Goal: Task Accomplishment & Management: Use online tool/utility

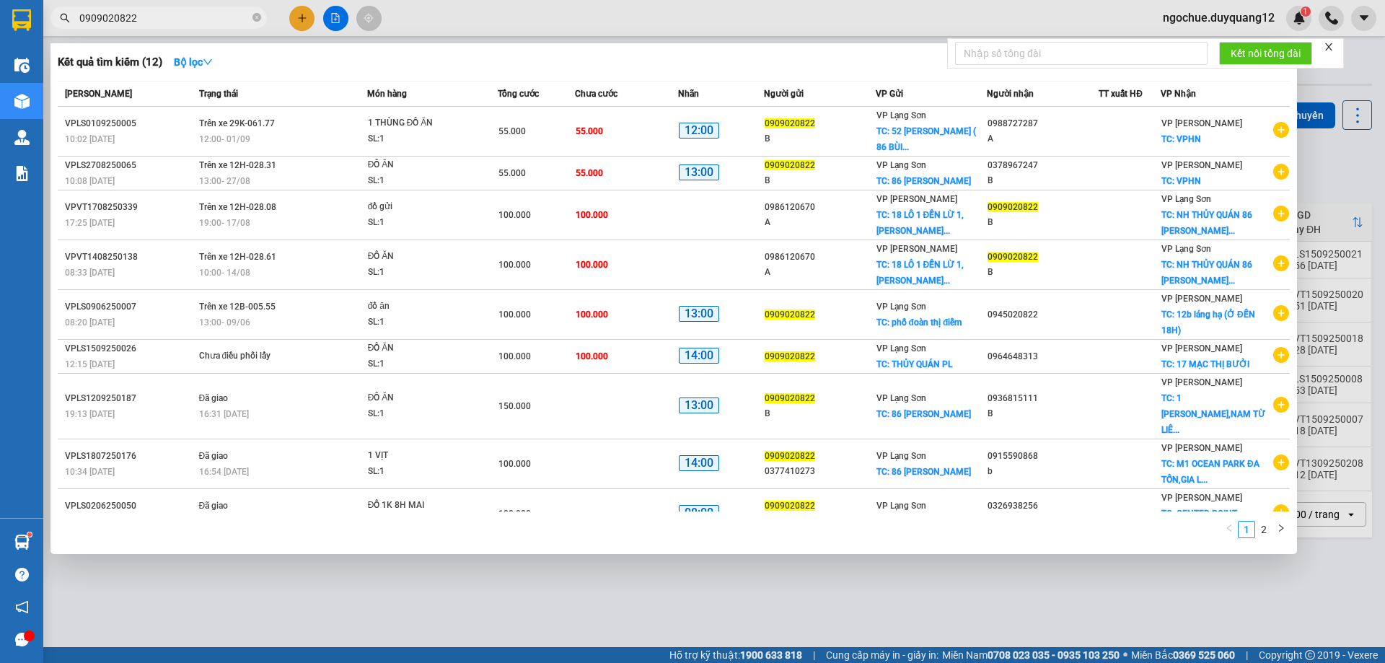
type input "0909020822"
click at [815, 22] on div at bounding box center [692, 331] width 1385 height 663
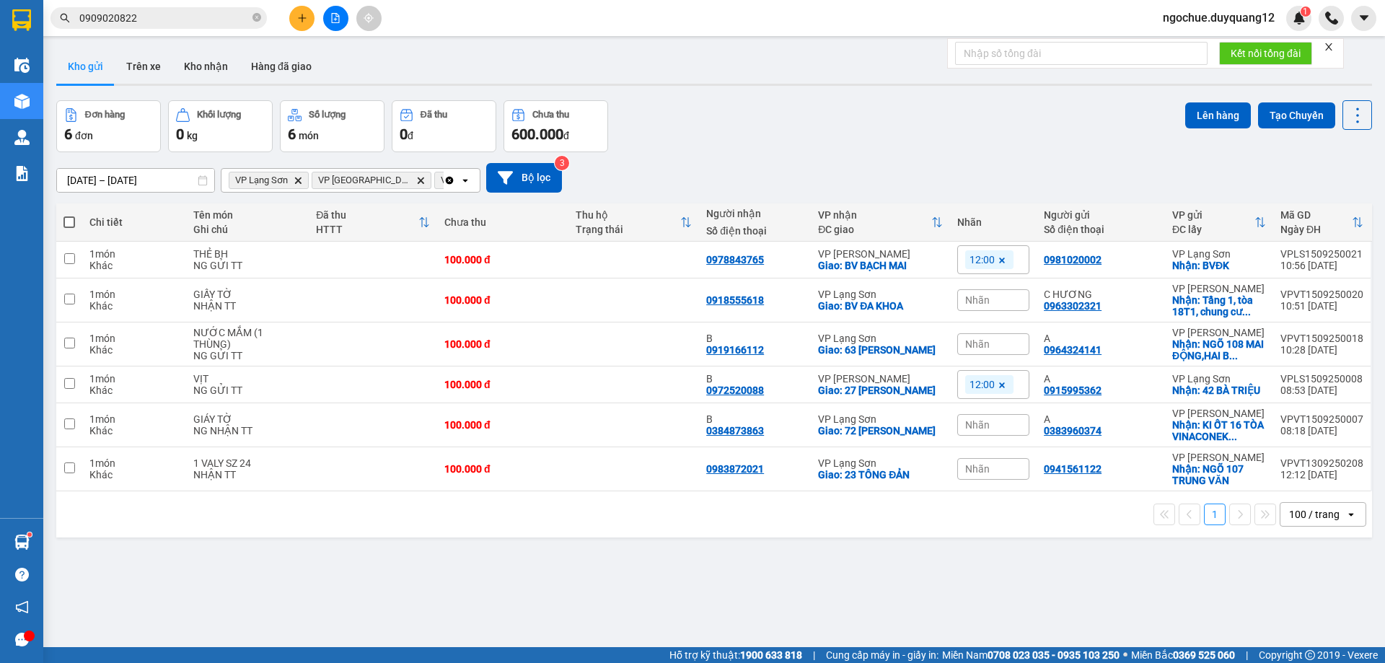
click at [964, 592] on div "ver 1.8.143 Kho gửi Trên xe Kho nhận Hàng đã giao Đơn hàng 6 đơn Khối lượng 0 k…" at bounding box center [713, 374] width 1327 height 663
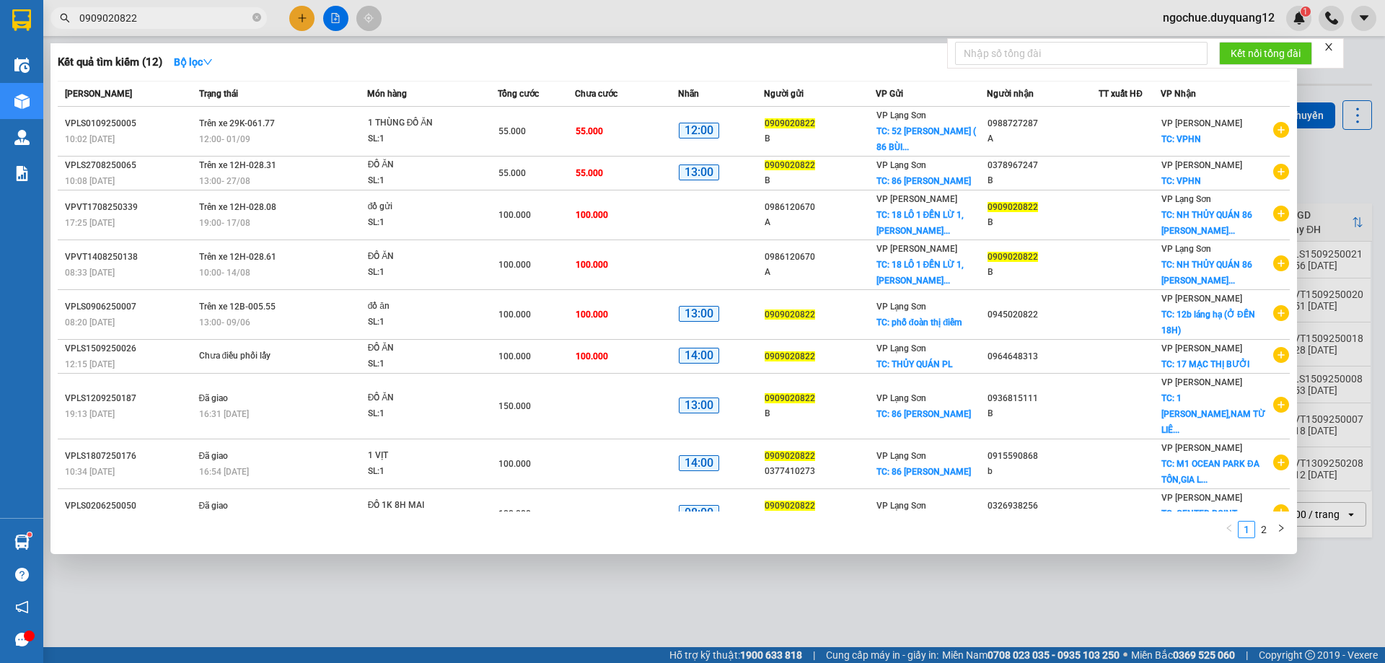
click at [207, 16] on input "0909020822" at bounding box center [164, 18] width 170 height 16
click at [1370, 172] on div at bounding box center [692, 331] width 1385 height 663
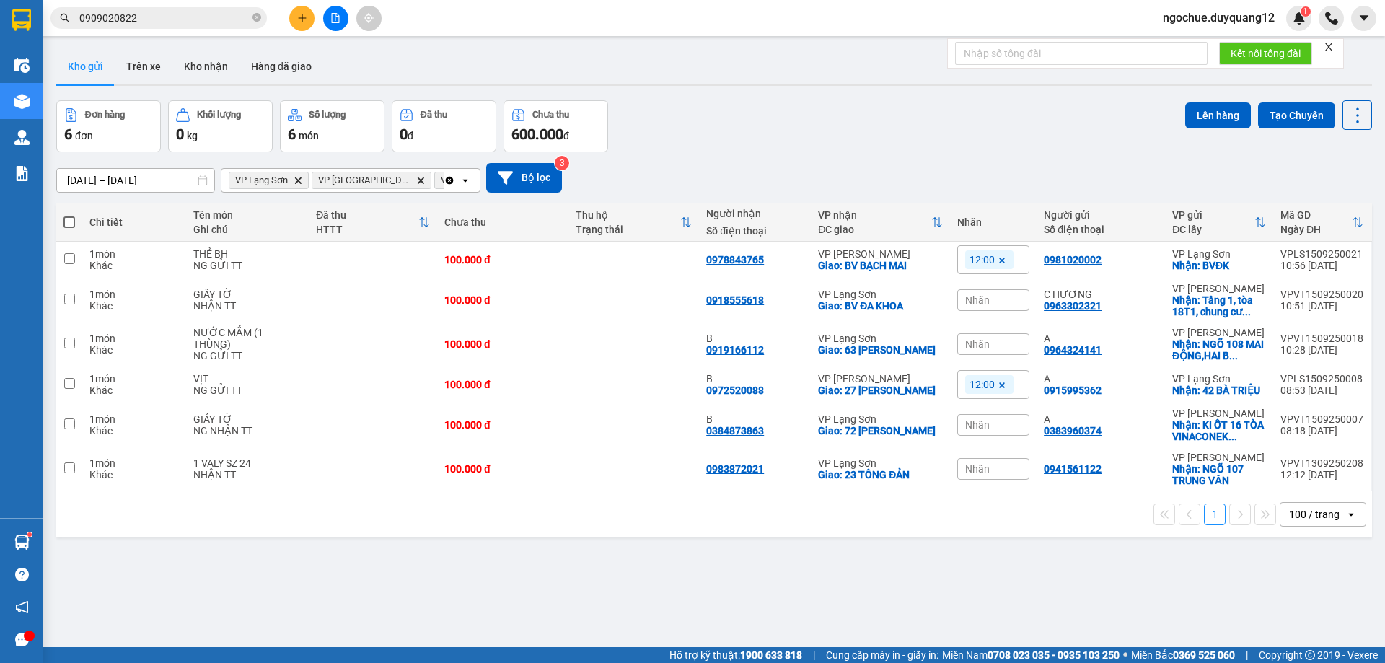
drag, startPoint x: 260, startPoint y: 20, endPoint x: 211, endPoint y: 19, distance: 49.1
click at [256, 19] on icon "close-circle" at bounding box center [256, 17] width 9 height 9
paste input "0962667997"
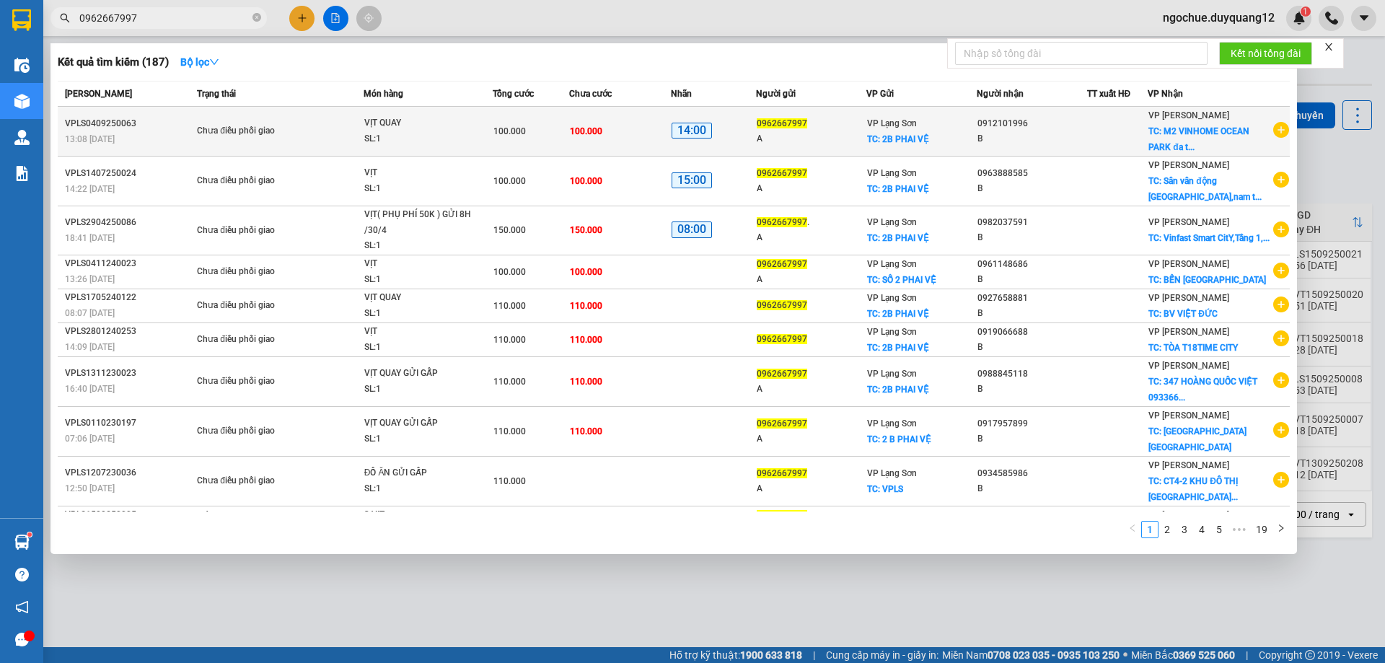
type input "0962667997"
click at [1273, 133] on icon "plus-circle" at bounding box center [1281, 130] width 16 height 16
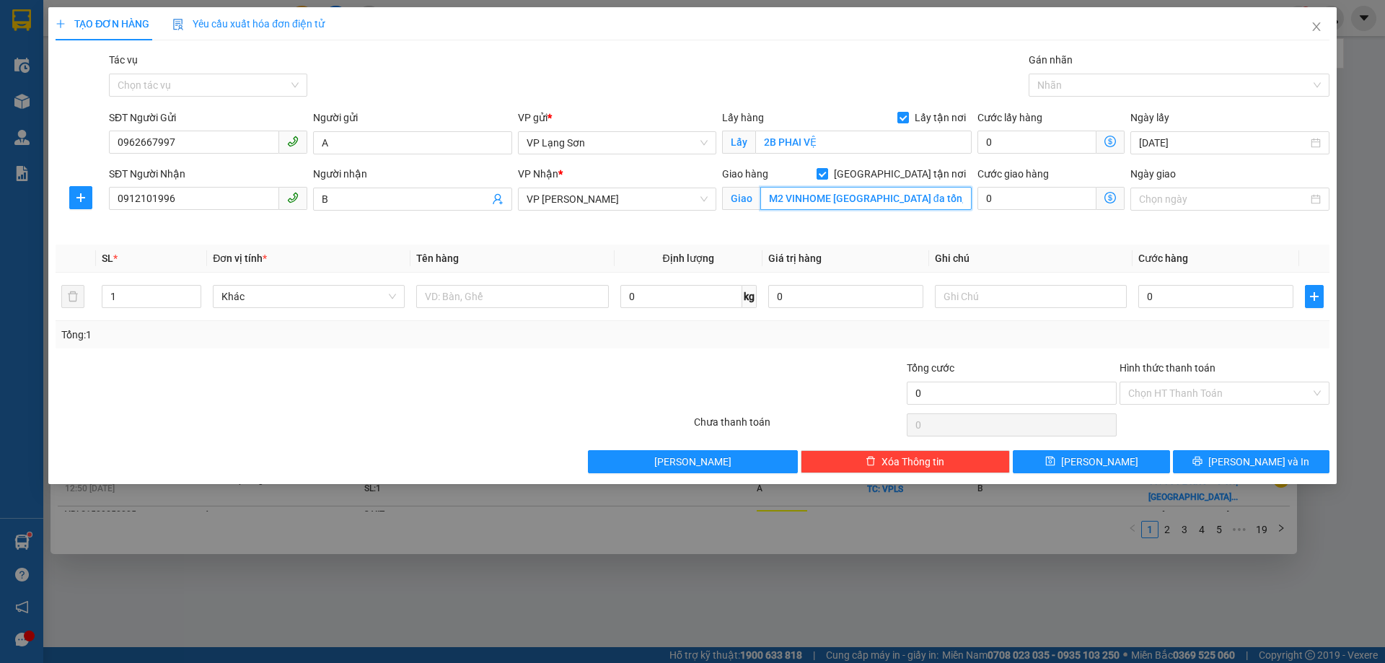
click at [790, 206] on input "M2 VINHOME [GEOGRAPHIC_DATA] đa tốn,[GEOGRAPHIC_DATA],[GEOGRAPHIC_DATA]" at bounding box center [865, 198] width 211 height 23
type input "NGÕ 189 [PERSON_NAME]"
drag, startPoint x: 79, startPoint y: 200, endPoint x: 6, endPoint y: 198, distance: 72.9
click at [0, 199] on div "TẠO ĐƠN HÀNG Yêu cầu xuất hóa đơn điện tử Transit Pickup Surcharge Ids Transit …" at bounding box center [692, 331] width 1385 height 663
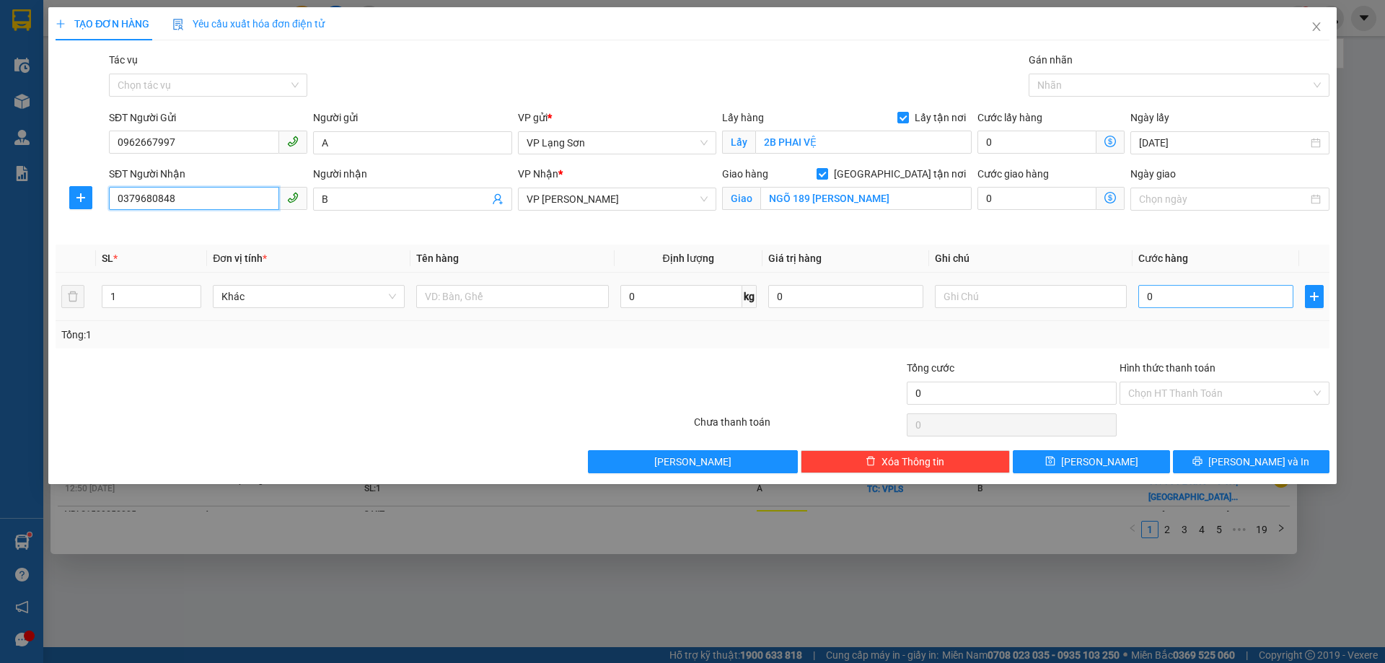
type input "0379680848"
click at [1204, 296] on input "0" at bounding box center [1215, 296] width 155 height 23
type input "1"
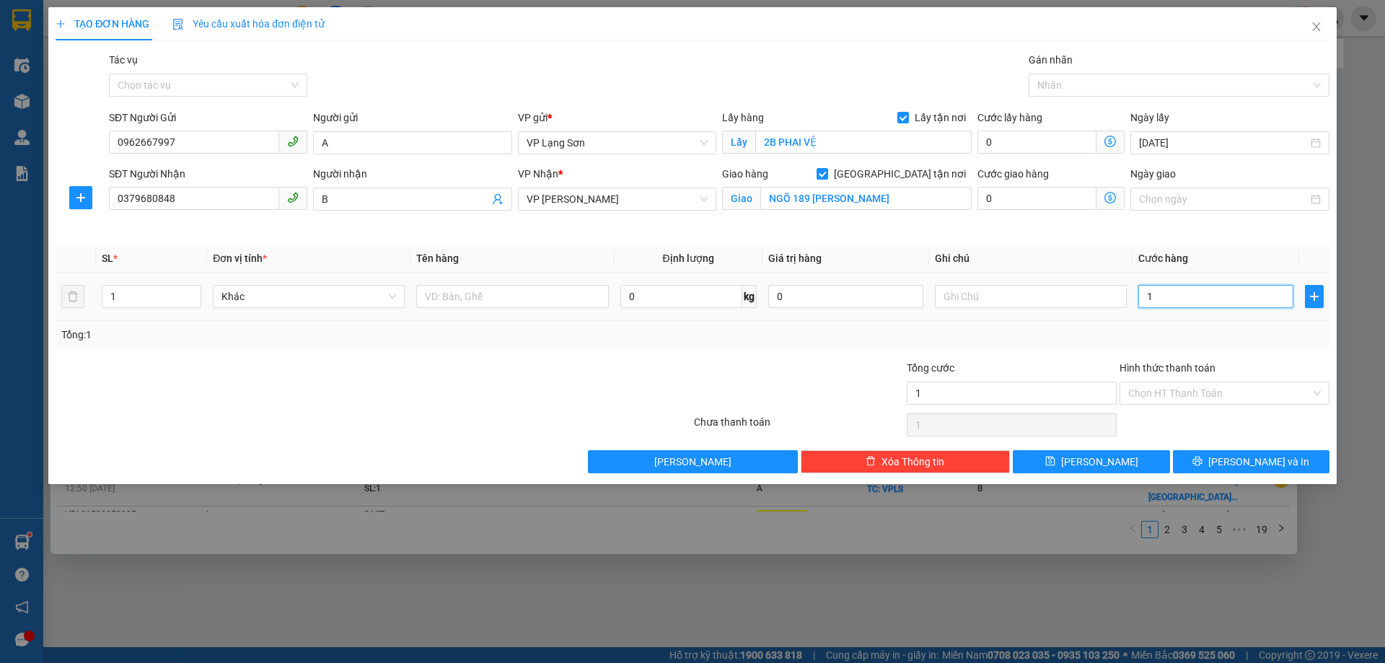
type input "10"
type input "100"
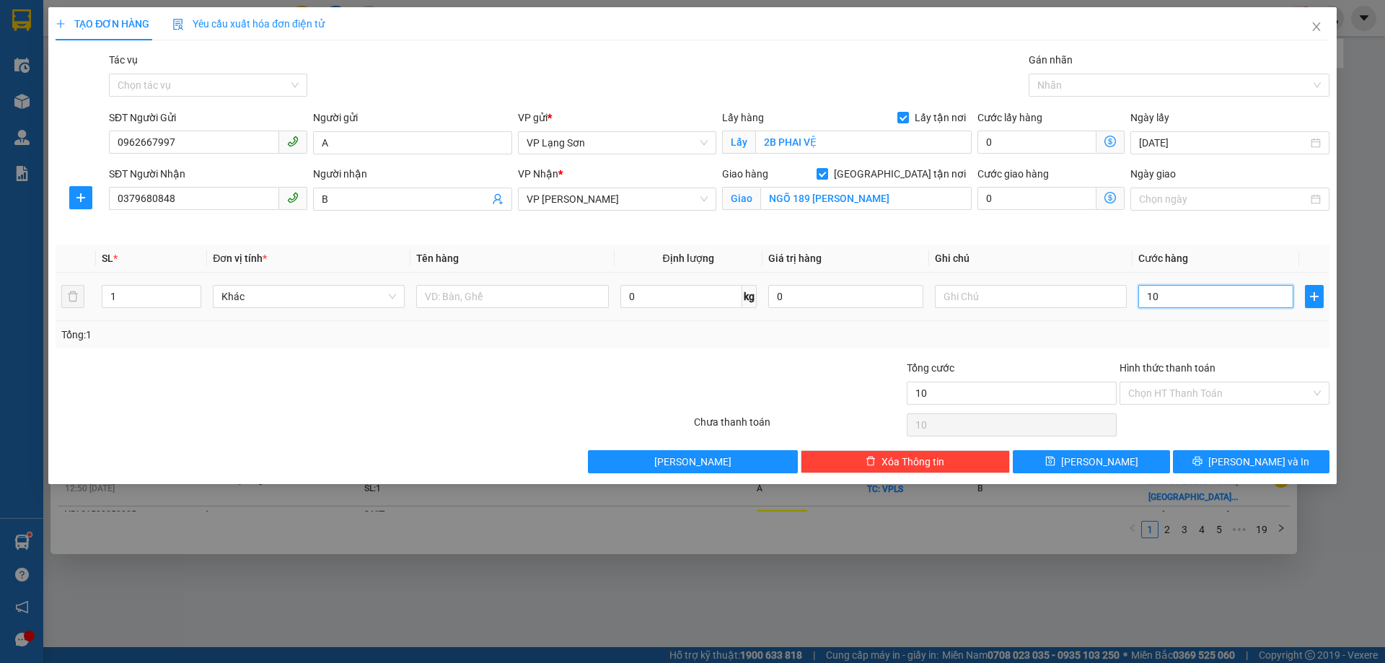
type input "100"
type input "100.000"
drag, startPoint x: 1039, startPoint y: 253, endPoint x: 1001, endPoint y: 269, distance: 41.4
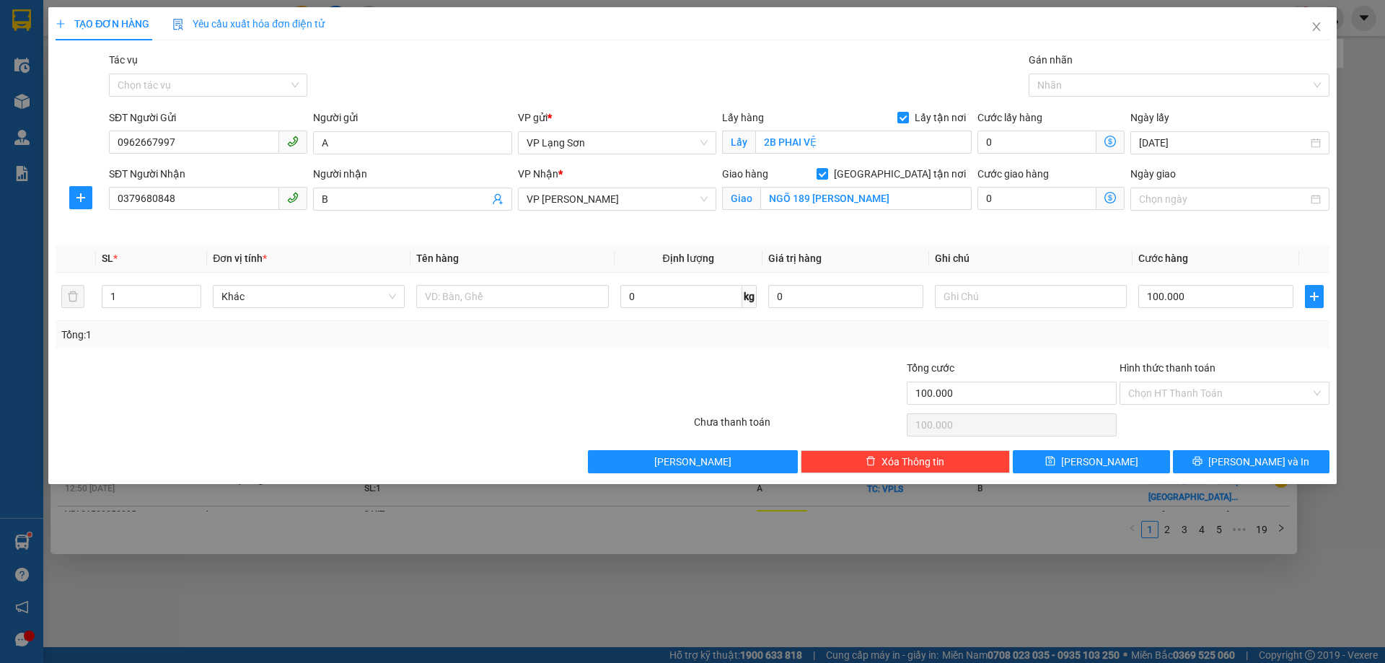
click at [1036, 255] on th "Ghi chú" at bounding box center [1030, 258] width 203 height 28
click at [980, 294] on input "text" at bounding box center [1031, 296] width 192 height 23
type input "NG NHẬN TT"
click at [450, 297] on input "text" at bounding box center [512, 296] width 192 height 23
type input "1 VỊT"
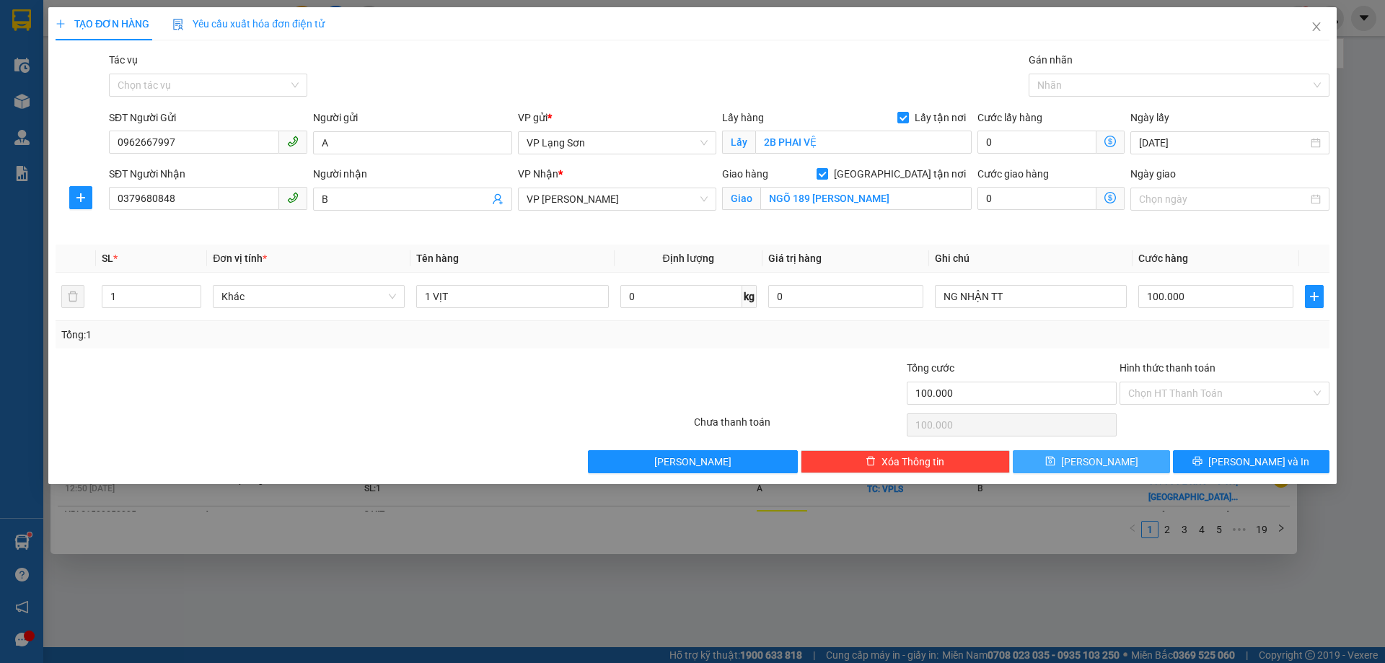
click at [1110, 458] on button "[PERSON_NAME]" at bounding box center [1091, 461] width 156 height 23
checkbox input "false"
type input "0"
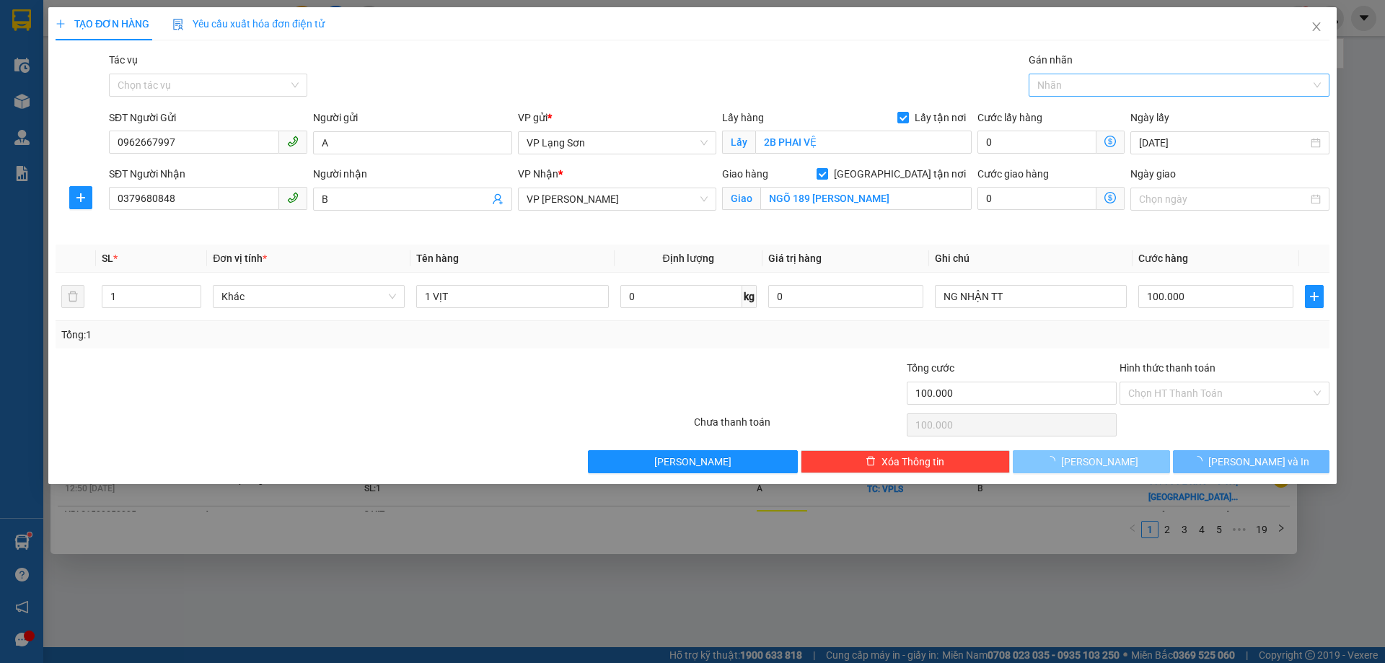
type input "0"
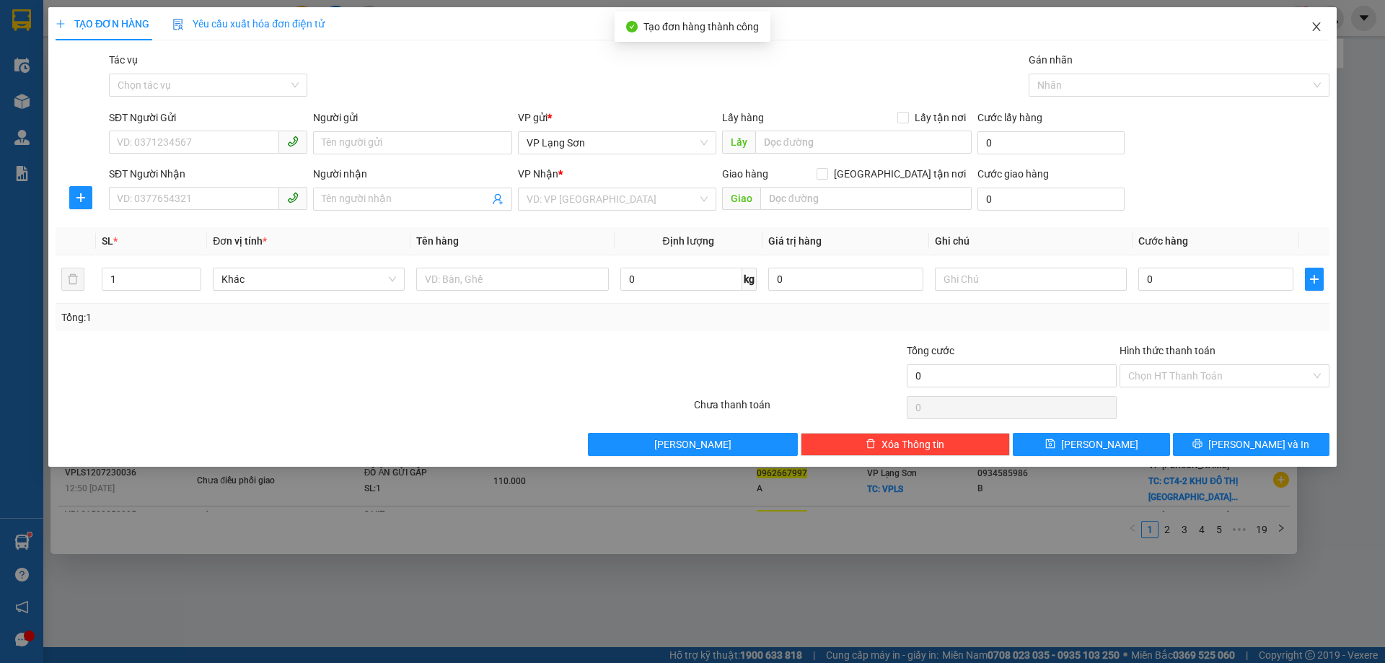
click at [1316, 29] on icon "close" at bounding box center [1316, 27] width 12 height 12
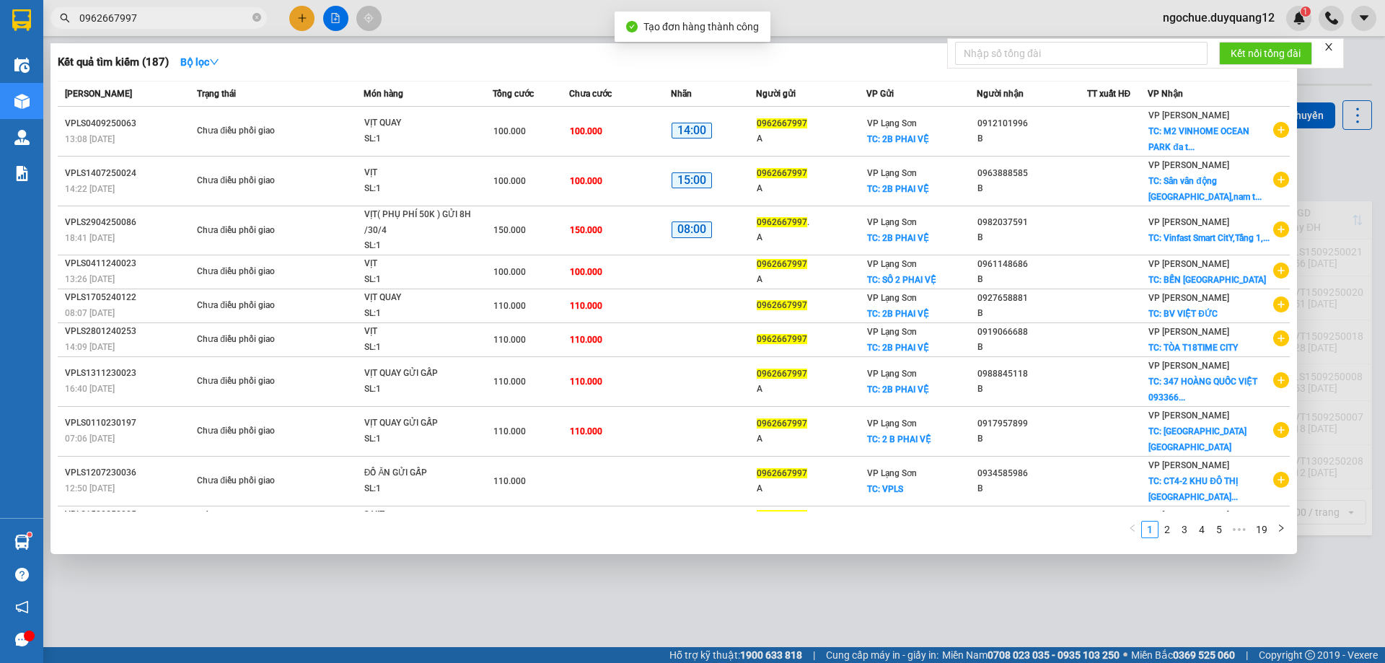
click at [1352, 186] on div at bounding box center [692, 331] width 1385 height 663
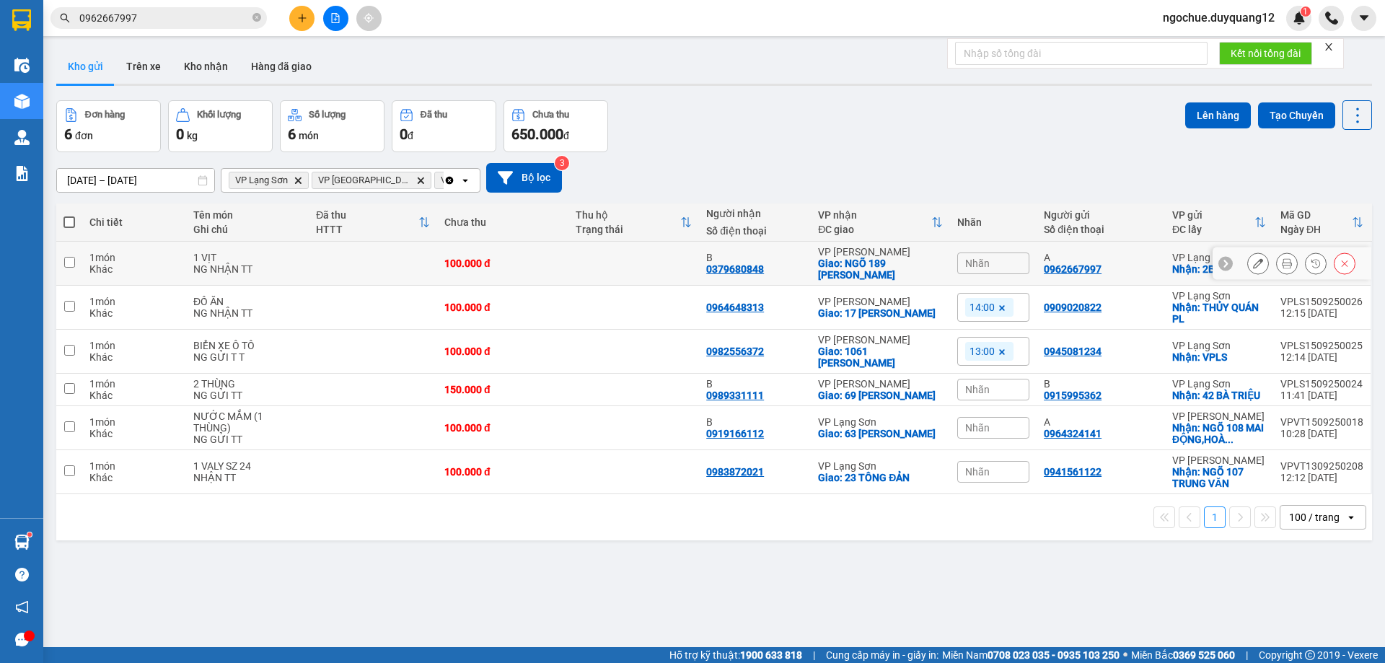
click at [1220, 263] on icon at bounding box center [1225, 263] width 10 height 10
drag, startPoint x: 1037, startPoint y: 268, endPoint x: 1225, endPoint y: 268, distance: 188.2
click at [1258, 277] on tr "1 món Khác 1 VỊT NG NHẬN TT 100.000 đ B 0379680848 VP [PERSON_NAME]: NGÕ 189 [P…" at bounding box center [713, 264] width 1315 height 44
checkbox input "true"
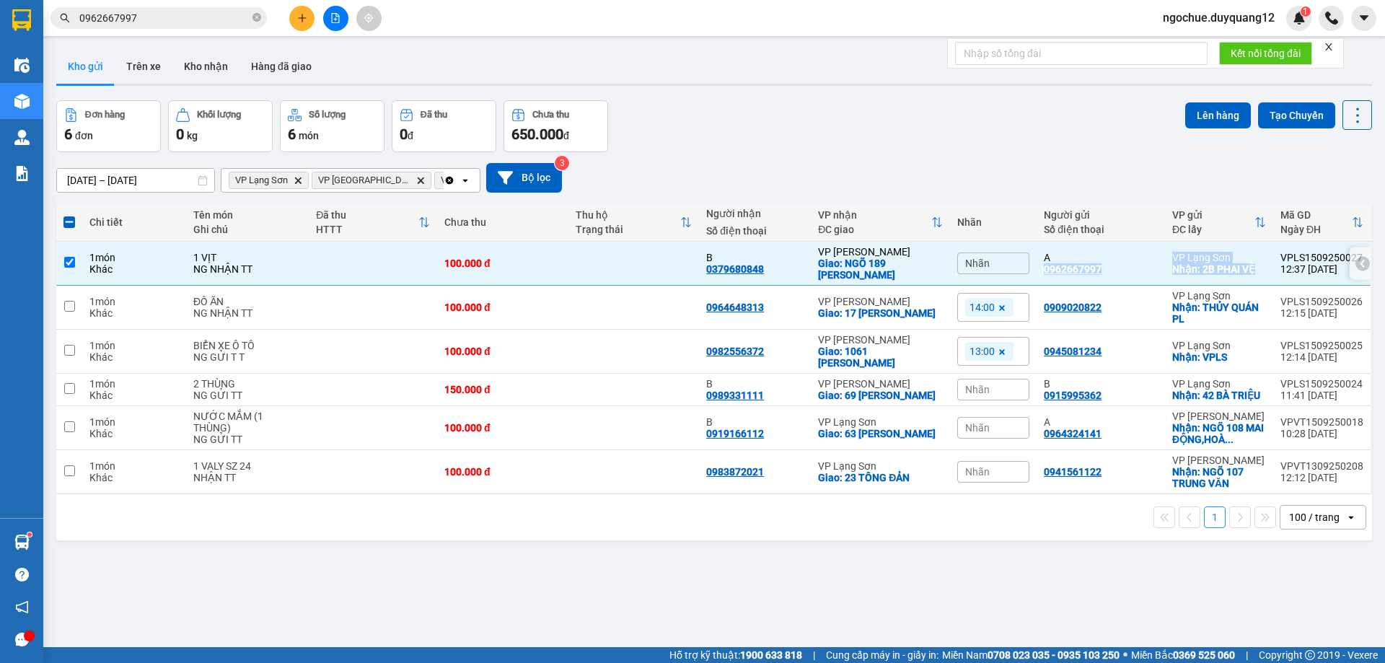
copy tr "0962667997 VP Lạng Sơn Nhận: 2B PHAI VỆ"
click at [978, 179] on div "[DATE] – [DATE] Press the down arrow key to interact with the calendar and sele…" at bounding box center [713, 178] width 1315 height 30
click at [1318, 529] on div "100 / trang" at bounding box center [1312, 517] width 65 height 23
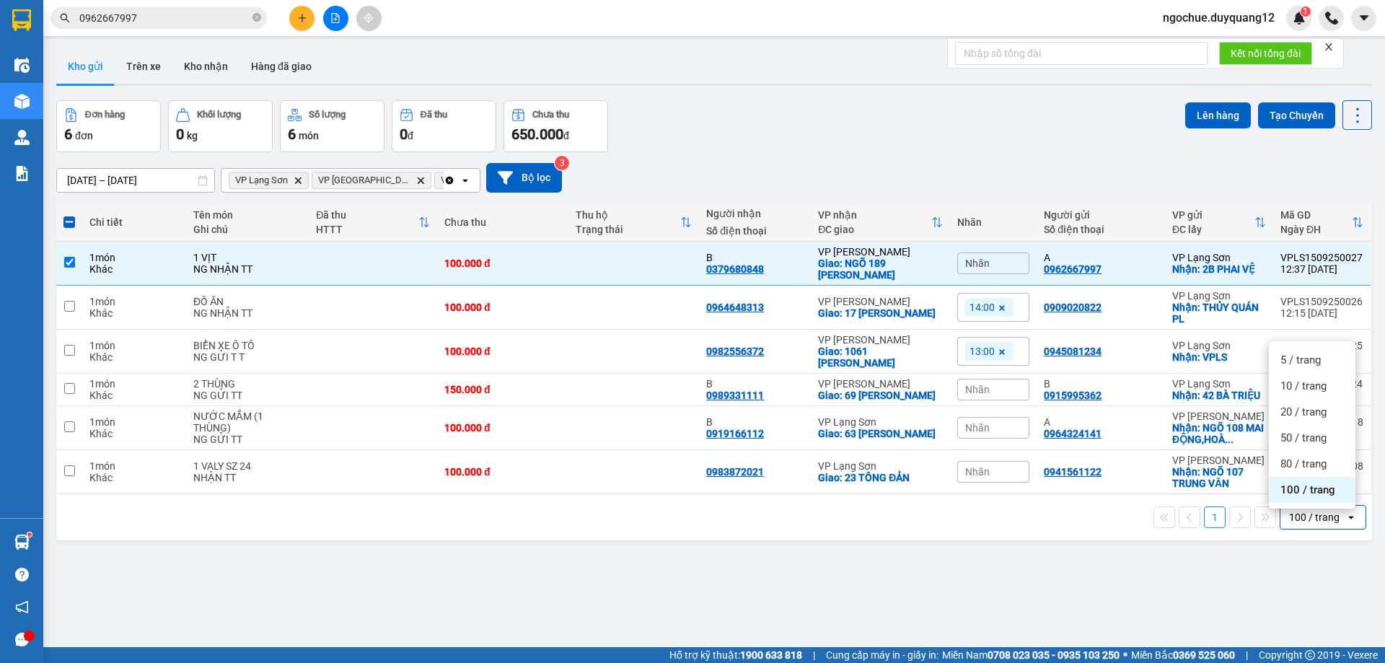
click at [1327, 488] on span "100 / trang" at bounding box center [1307, 489] width 55 height 14
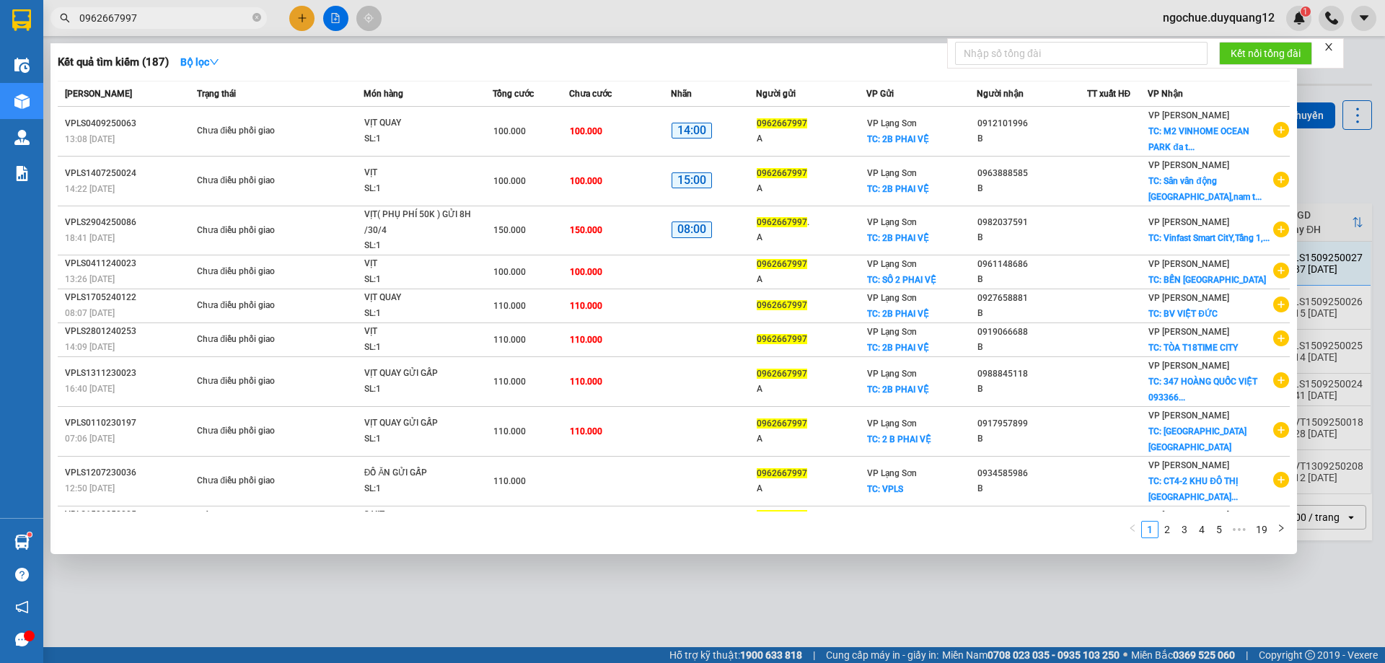
drag, startPoint x: 143, startPoint y: 15, endPoint x: 68, endPoint y: 17, distance: 75.0
click at [60, 19] on div "0962667997" at bounding box center [140, 18] width 281 height 22
paste input "0919868956"
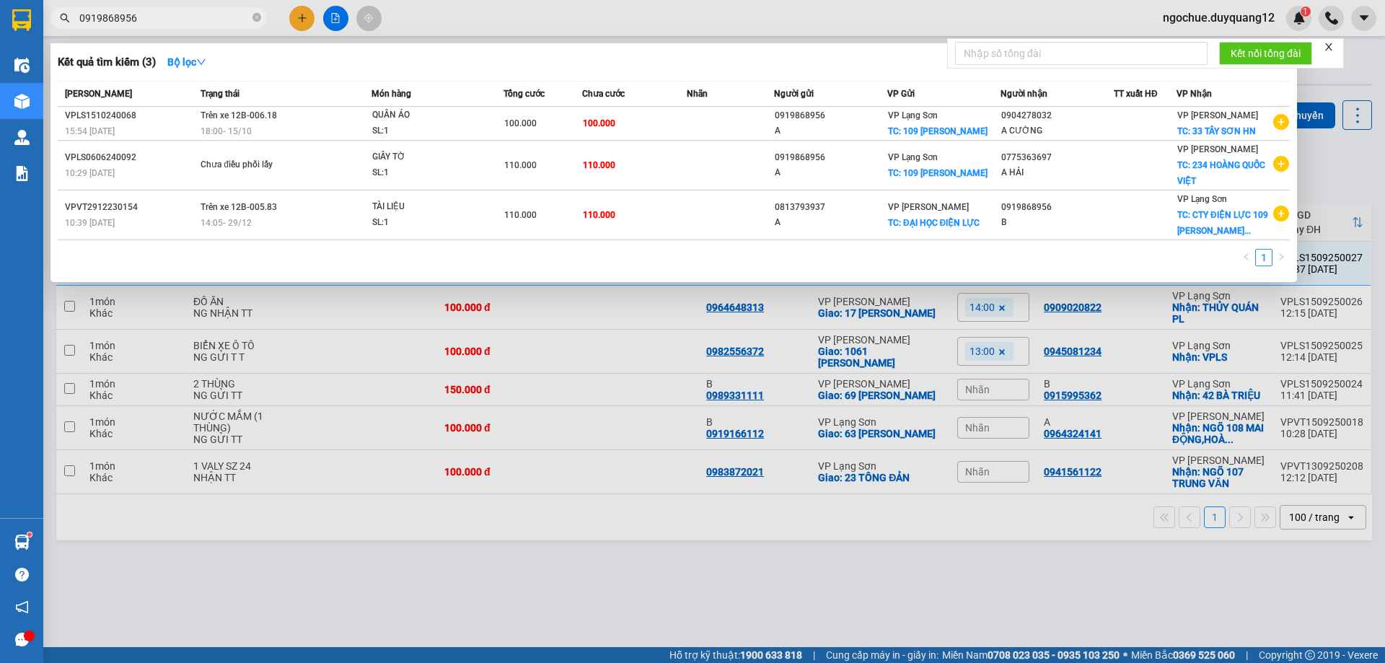
type input "0919868956"
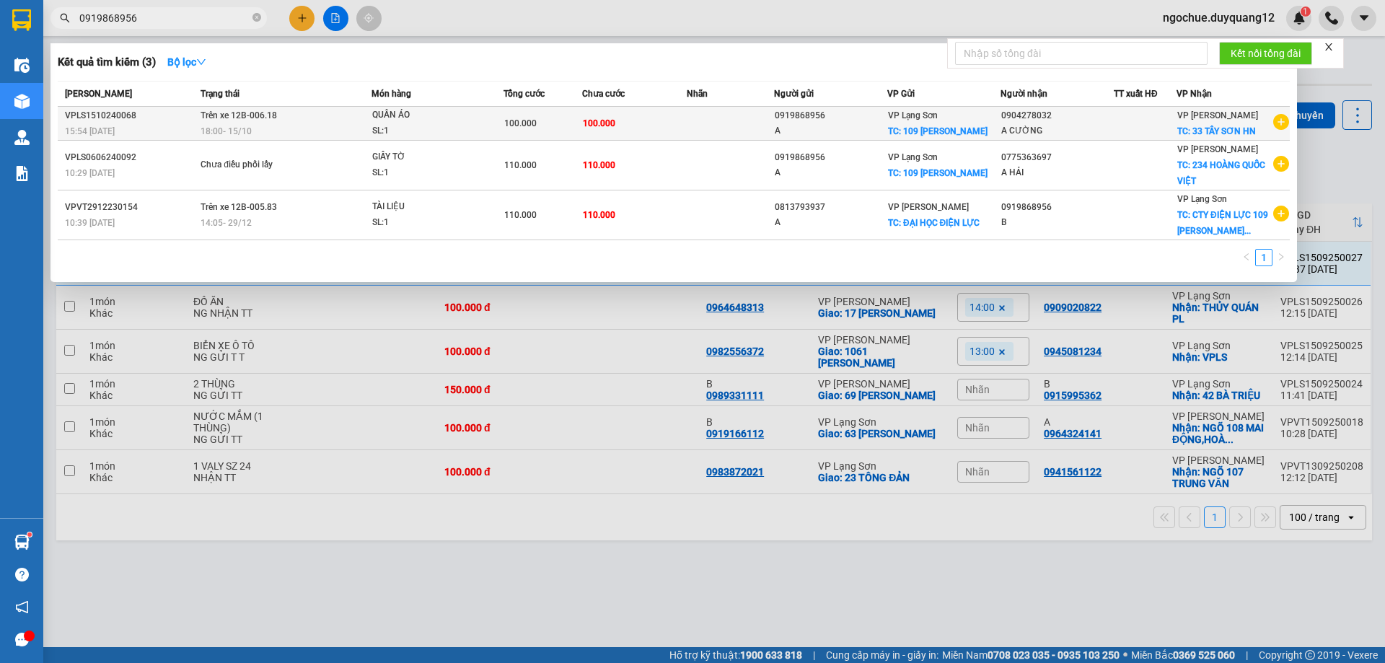
click at [1277, 124] on icon "plus-circle" at bounding box center [1281, 122] width 16 height 16
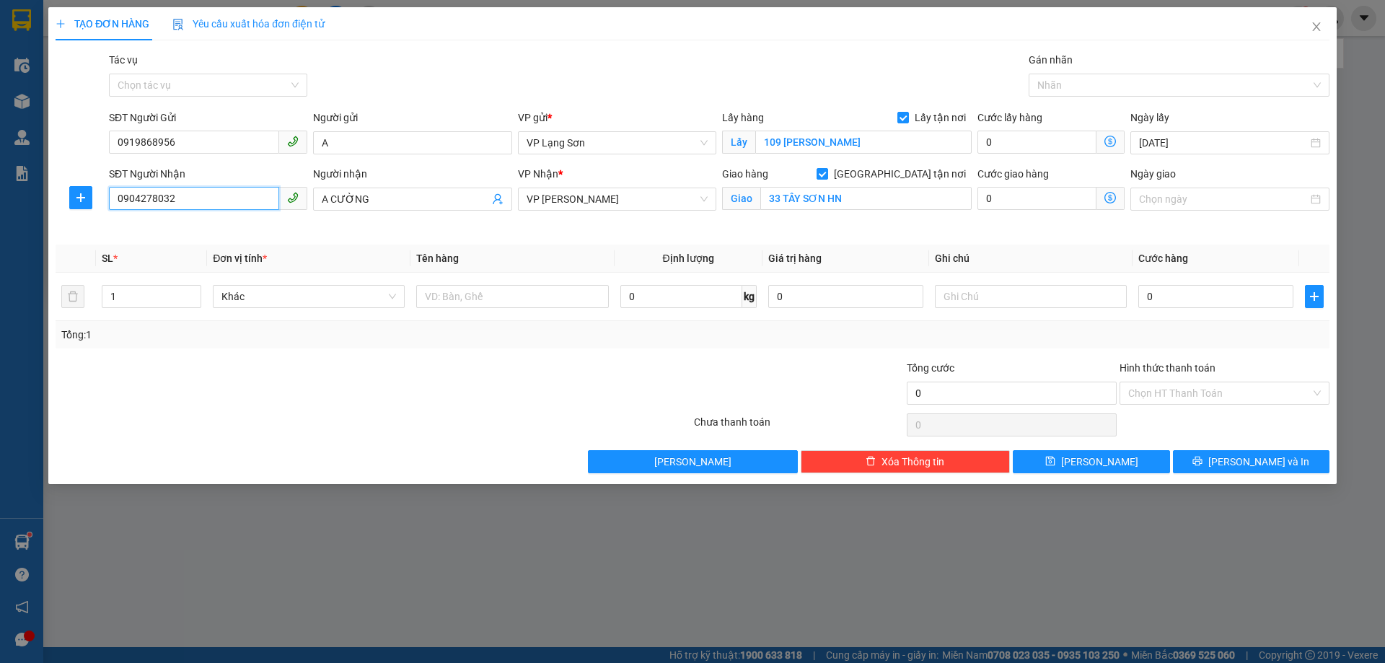
drag, startPoint x: 192, startPoint y: 195, endPoint x: 16, endPoint y: 208, distance: 176.4
click at [16, 208] on div "TẠO ĐƠN HÀNG Yêu cầu xuất hóa đơn điện tử Transit Pickup Surcharge Ids Transit …" at bounding box center [692, 331] width 1385 height 663
paste input "364622"
type input "0936462232"
paste input "Số 1. A3, ngõ 51 [PERSON_NAME],"
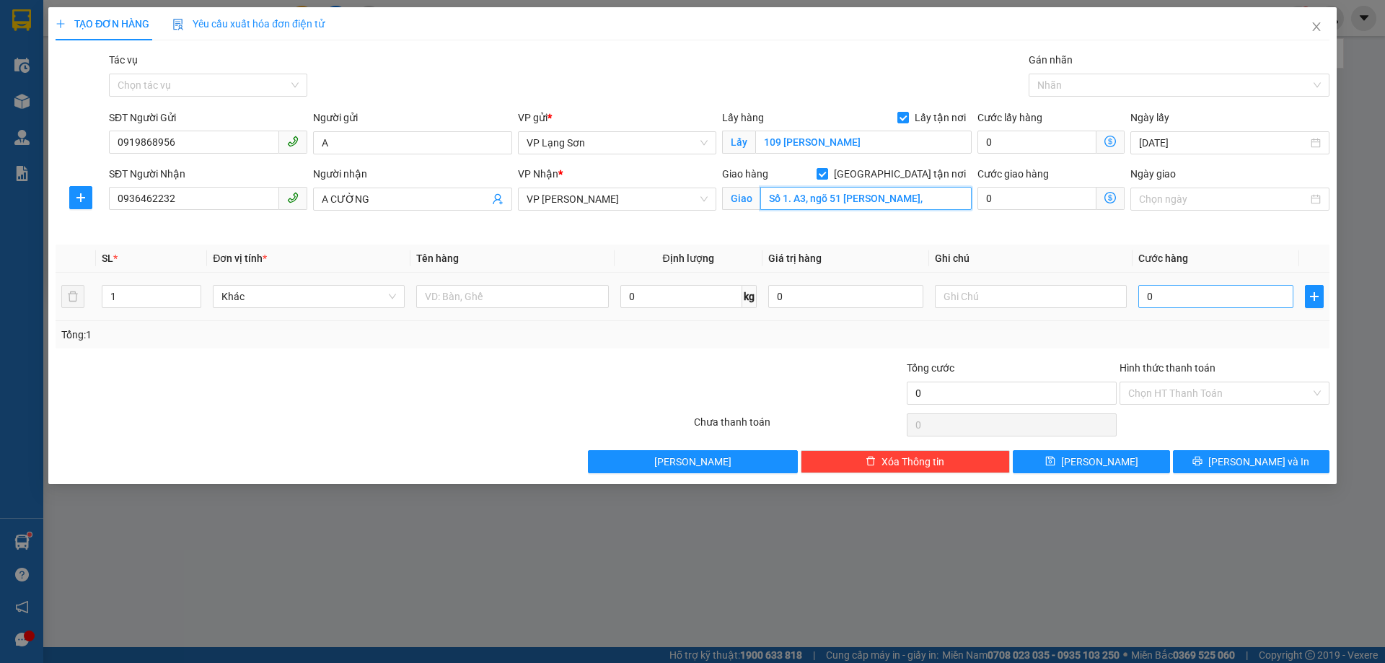
type input "Số 1. A3, ngõ 51 [PERSON_NAME],"
click at [1168, 297] on input "0" at bounding box center [1215, 296] width 155 height 23
type input "1"
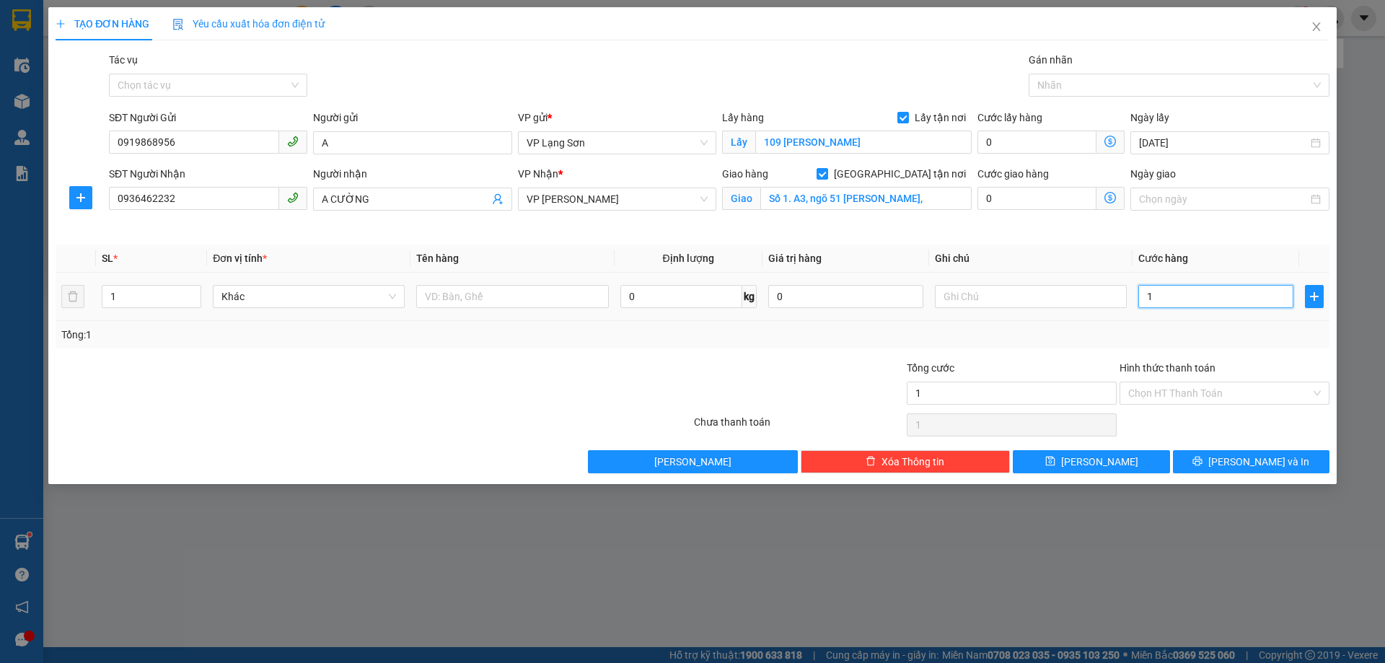
type input "10"
type input "100"
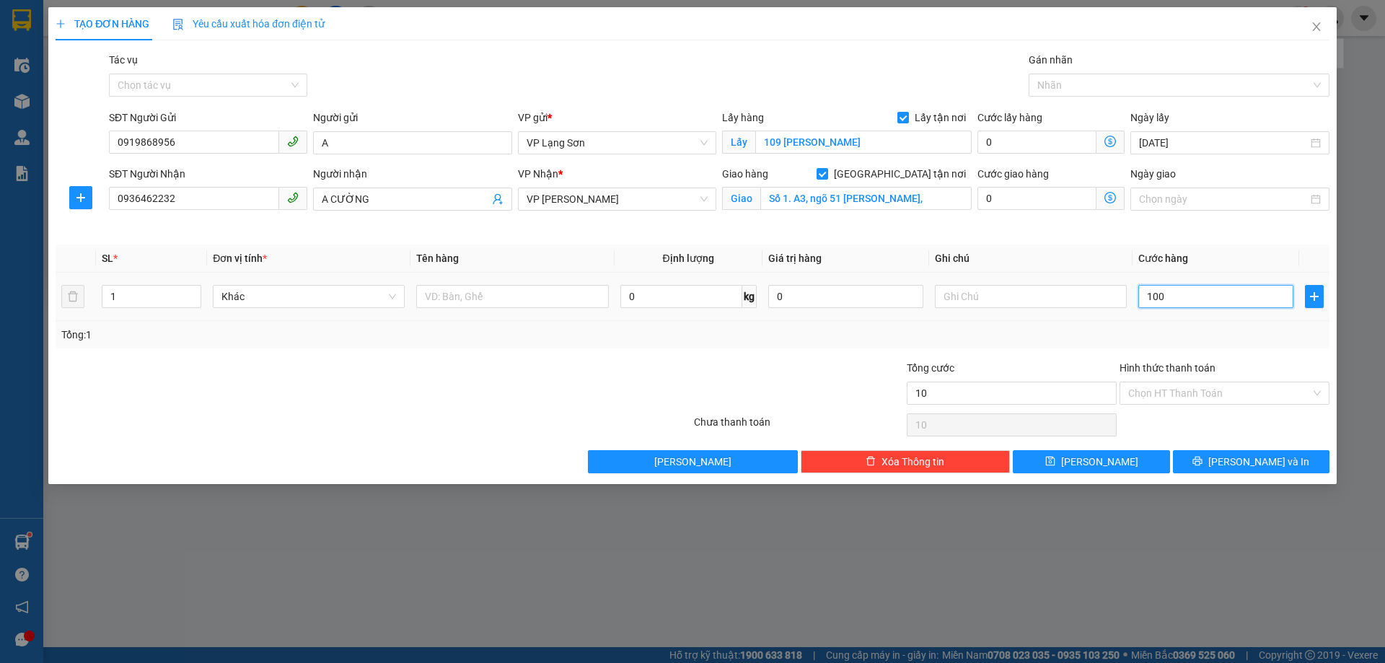
type input "100"
type input "100.000"
click at [1048, 293] on input "text" at bounding box center [1031, 296] width 192 height 23
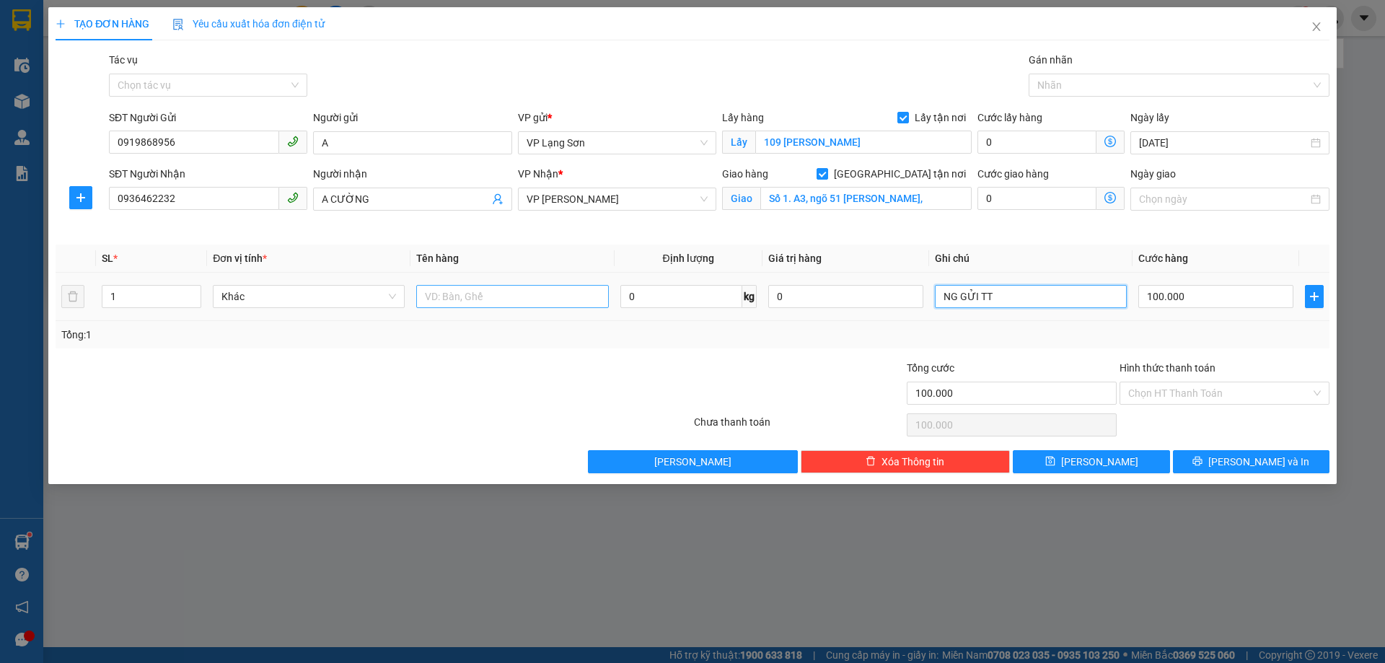
type input "NG GỬI TT"
click at [559, 295] on input "text" at bounding box center [512, 296] width 192 height 23
type input "TRÁM"
click at [864, 358] on div "Transit Pickup Surcharge Ids Transit Deliver Surcharge Ids Transit Deliver Surc…" at bounding box center [693, 262] width 1274 height 421
click at [1124, 473] on div "TẠO ĐƠN HÀNG Yêu cầu xuất hóa đơn điện tử Transit Pickup Surcharge Ids Transit …" at bounding box center [692, 245] width 1288 height 477
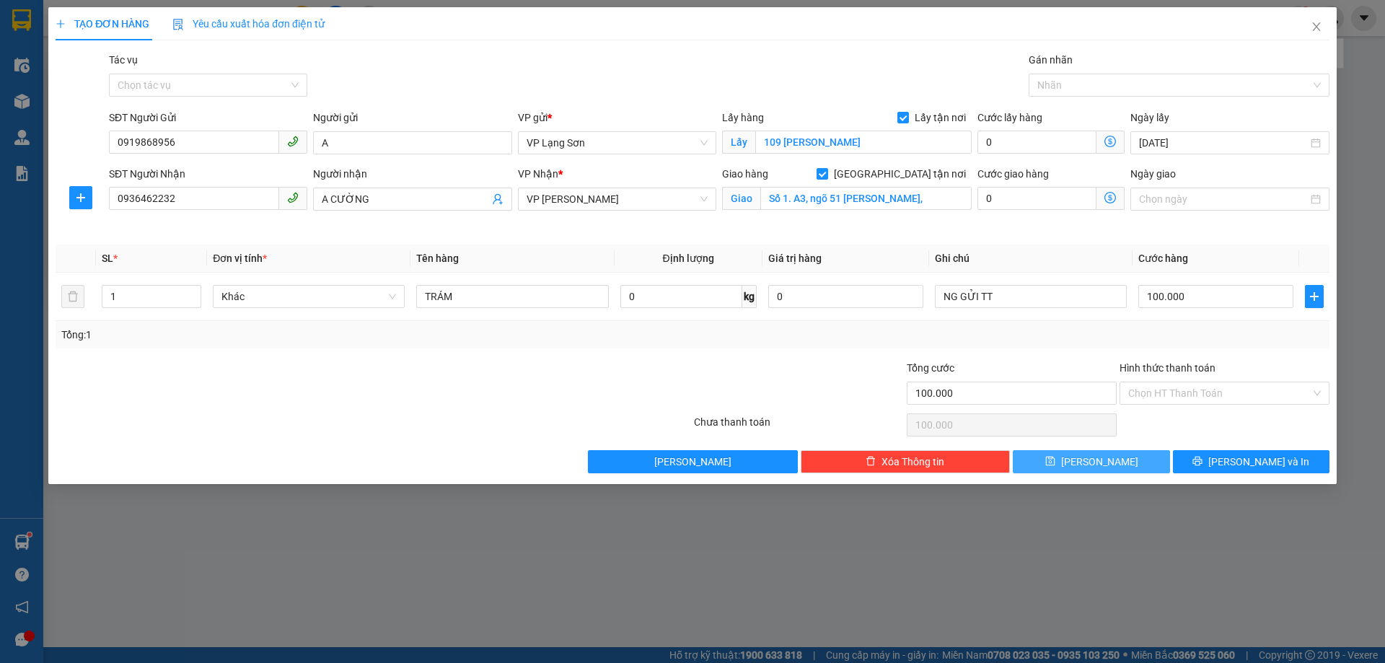
click at [1066, 467] on button "[PERSON_NAME]" at bounding box center [1091, 461] width 156 height 23
checkbox input "false"
type input "0"
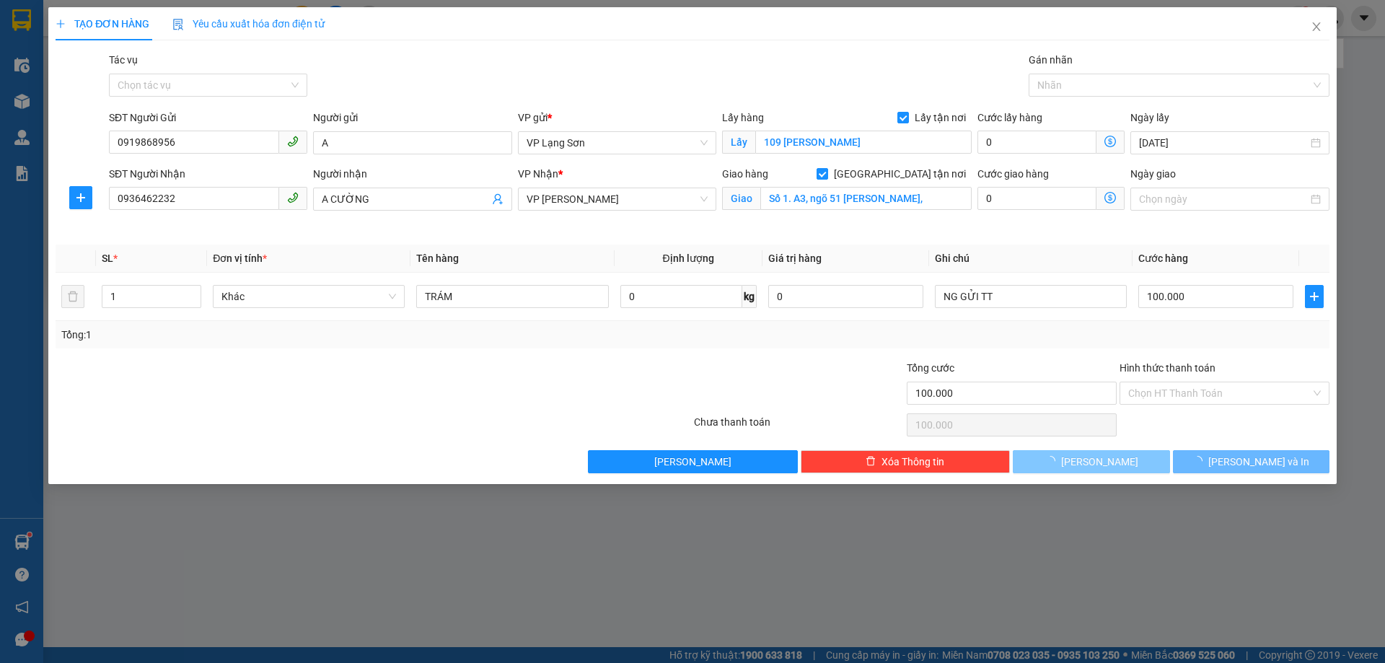
type input "0"
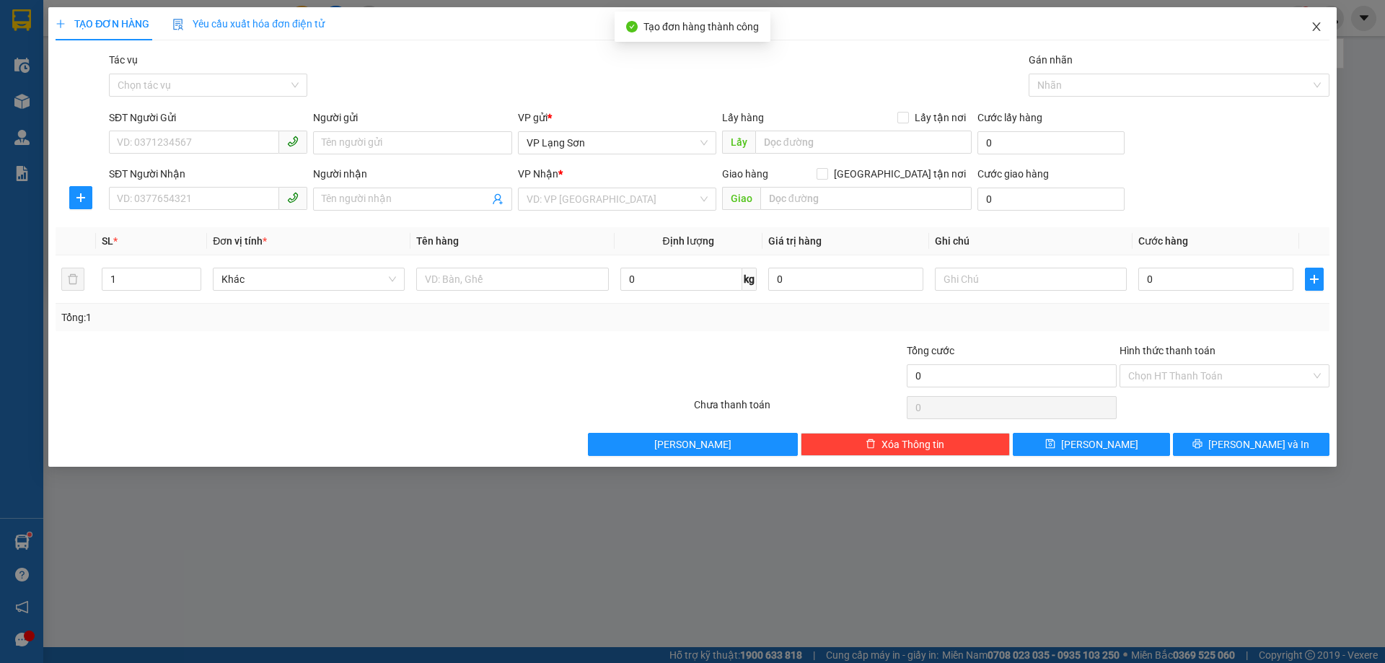
click at [1315, 25] on icon "close" at bounding box center [1316, 27] width 12 height 12
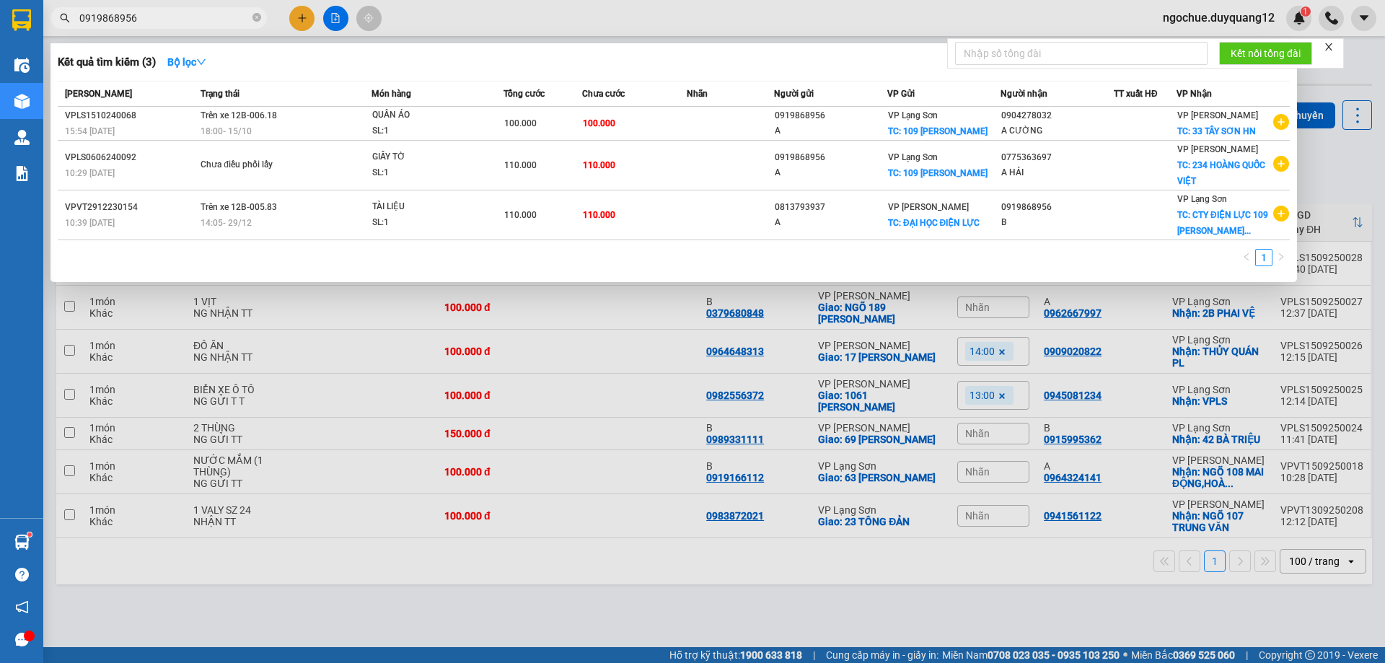
click at [1313, 157] on div at bounding box center [692, 331] width 1385 height 663
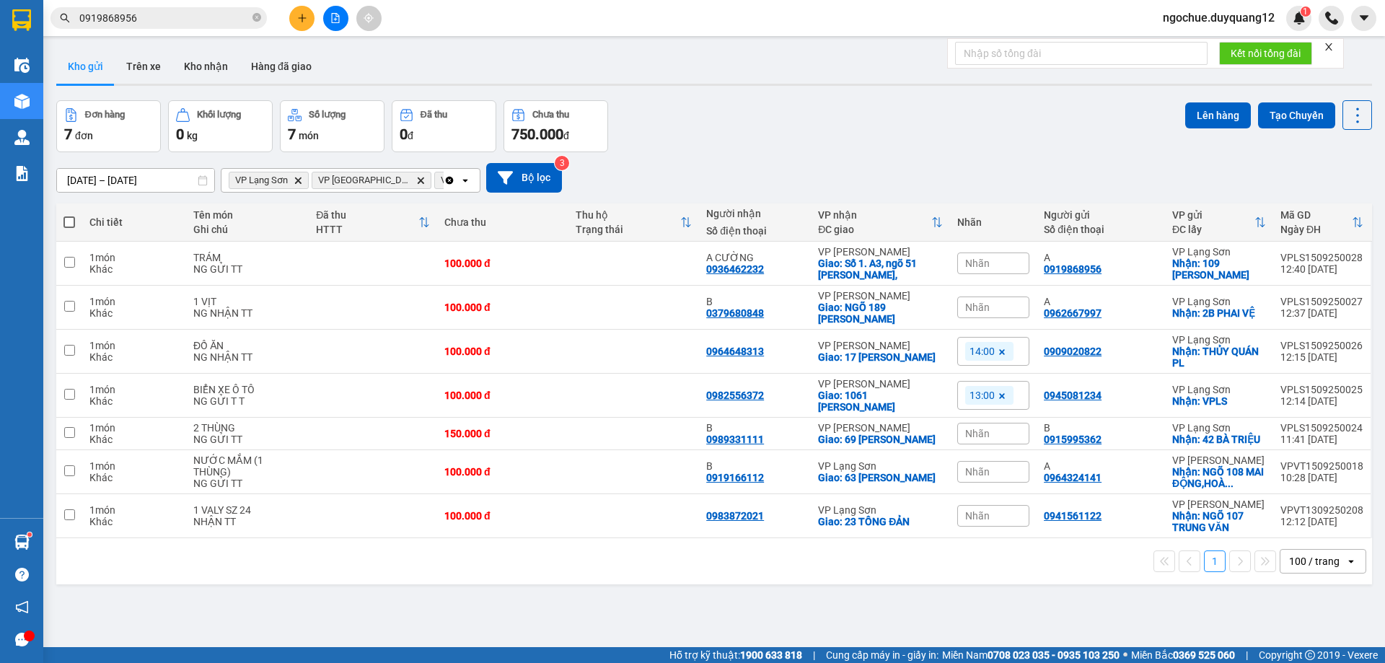
click at [852, 185] on div "[DATE] – [DATE] Press the down arrow key to interact with the calendar and sele…" at bounding box center [713, 178] width 1315 height 30
click at [752, 175] on div "[DATE] – [DATE] Press the down arrow key to interact with the calendar and sele…" at bounding box center [713, 178] width 1315 height 30
click at [1125, 273] on div "A 0919868956" at bounding box center [1101, 263] width 114 height 23
checkbox input "true"
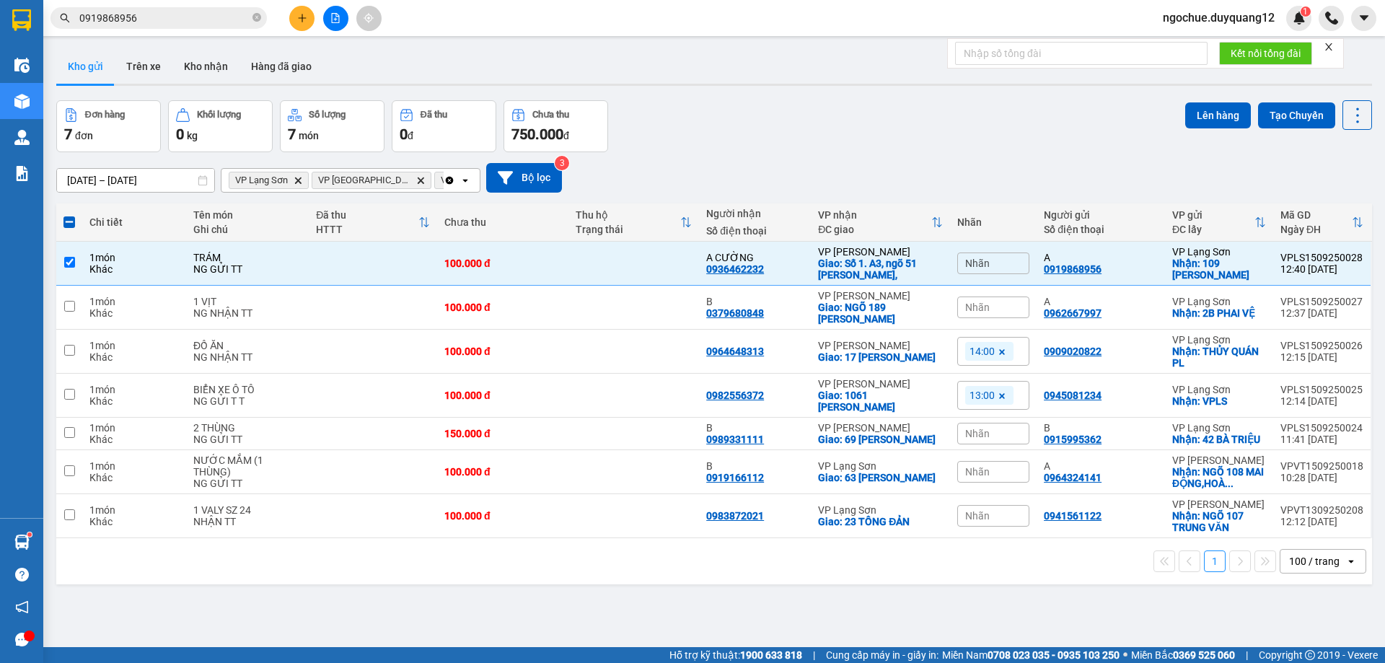
click at [1042, 194] on div "[DATE] – [DATE] Press the down arrow key to interact with the calendar and sele…" at bounding box center [713, 177] width 1315 height 51
click at [720, 108] on div "Đơn hàng 7 đơn Khối lượng 0 kg Số lượng 7 món Đã thu 0 đ Chưa thu 750.000 đ Lên…" at bounding box center [713, 126] width 1315 height 52
click at [1253, 265] on icon at bounding box center [1258, 263] width 10 height 10
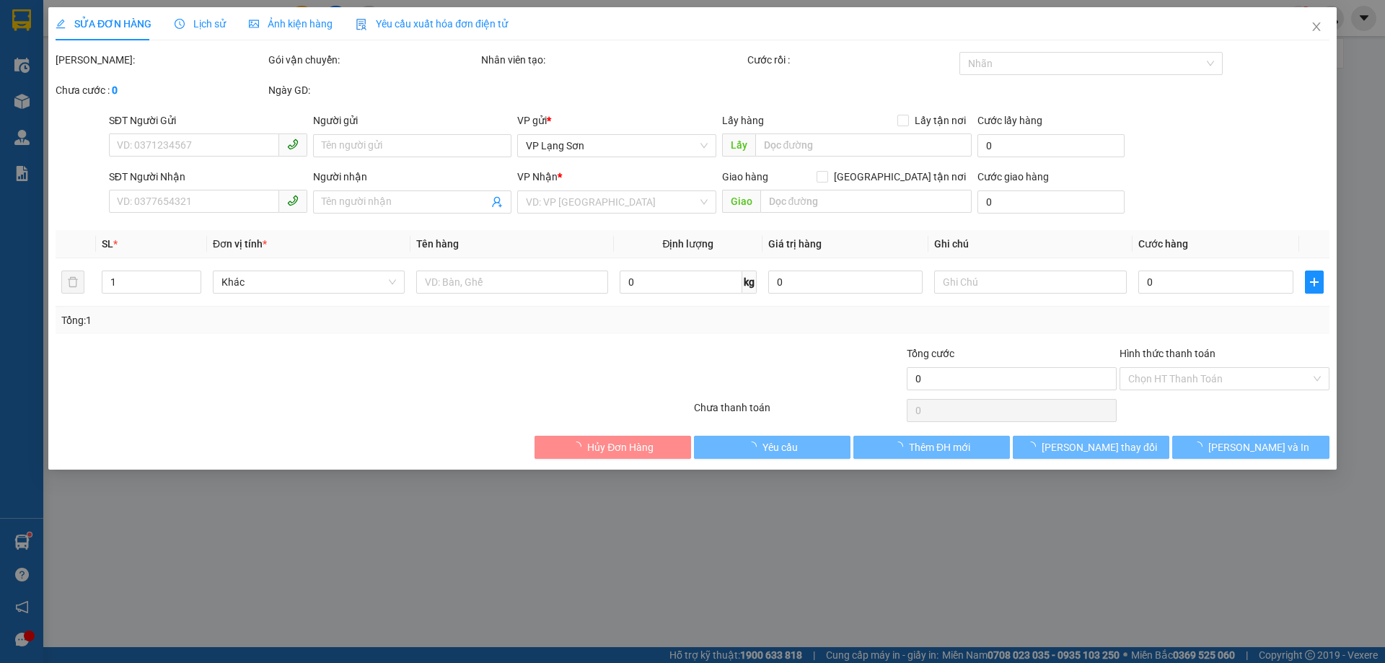
type input "0919868956"
type input "A"
checkbox input "true"
type input "109 [PERSON_NAME]"
type input "0936462232"
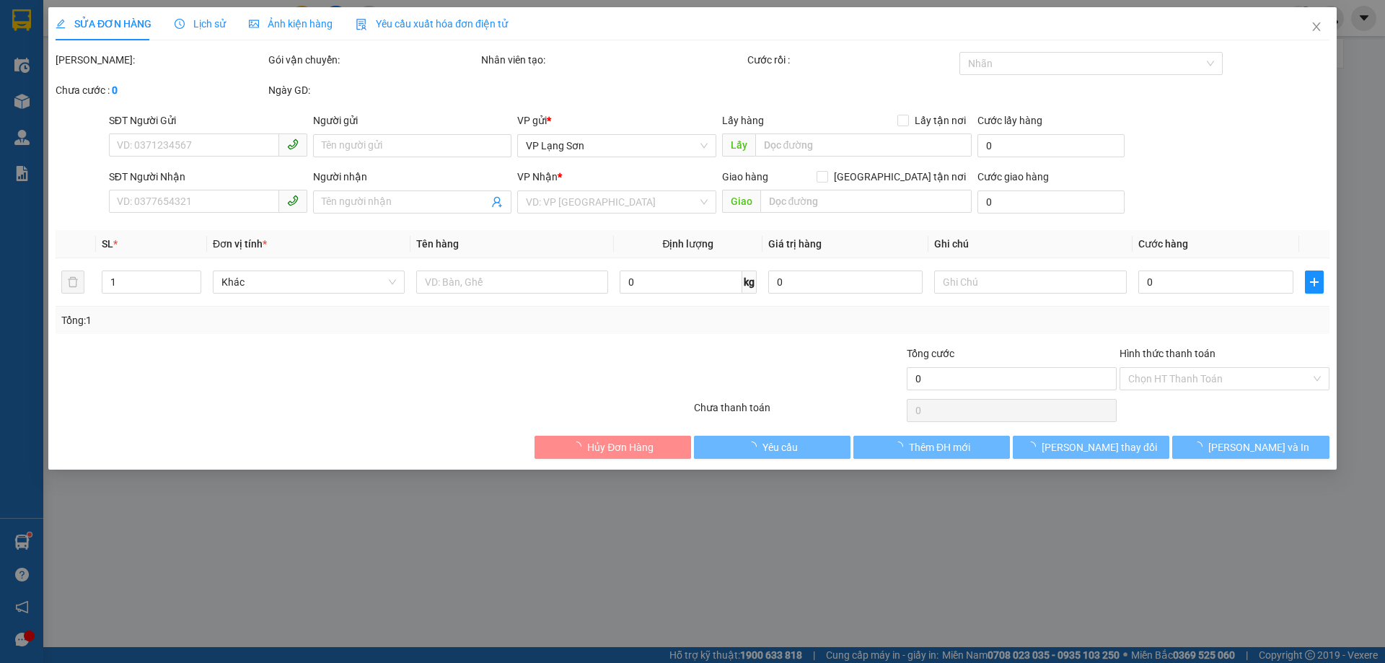
type input "A CƯỜNG"
checkbox input "true"
type input "Số 1. A3, ngõ 51 [PERSON_NAME],"
type input "100.000"
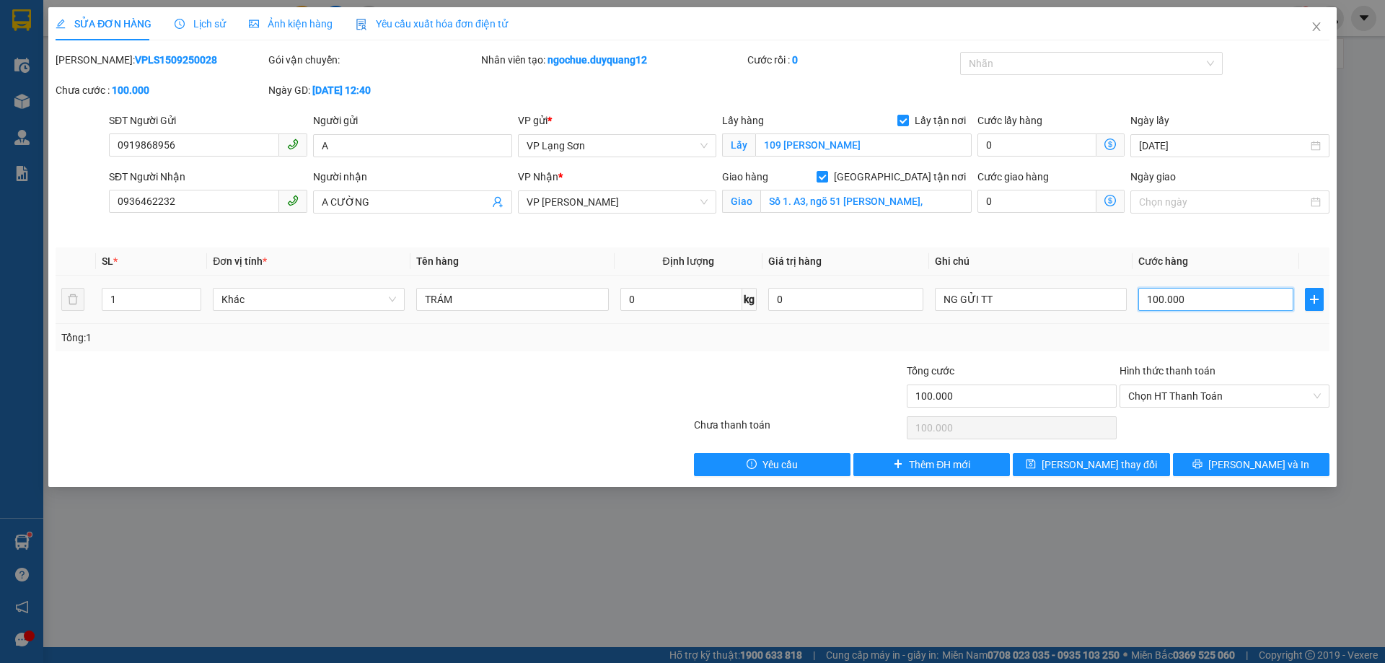
click at [1162, 296] on input "100.000" at bounding box center [1215, 299] width 155 height 23
type input "1"
type input "15"
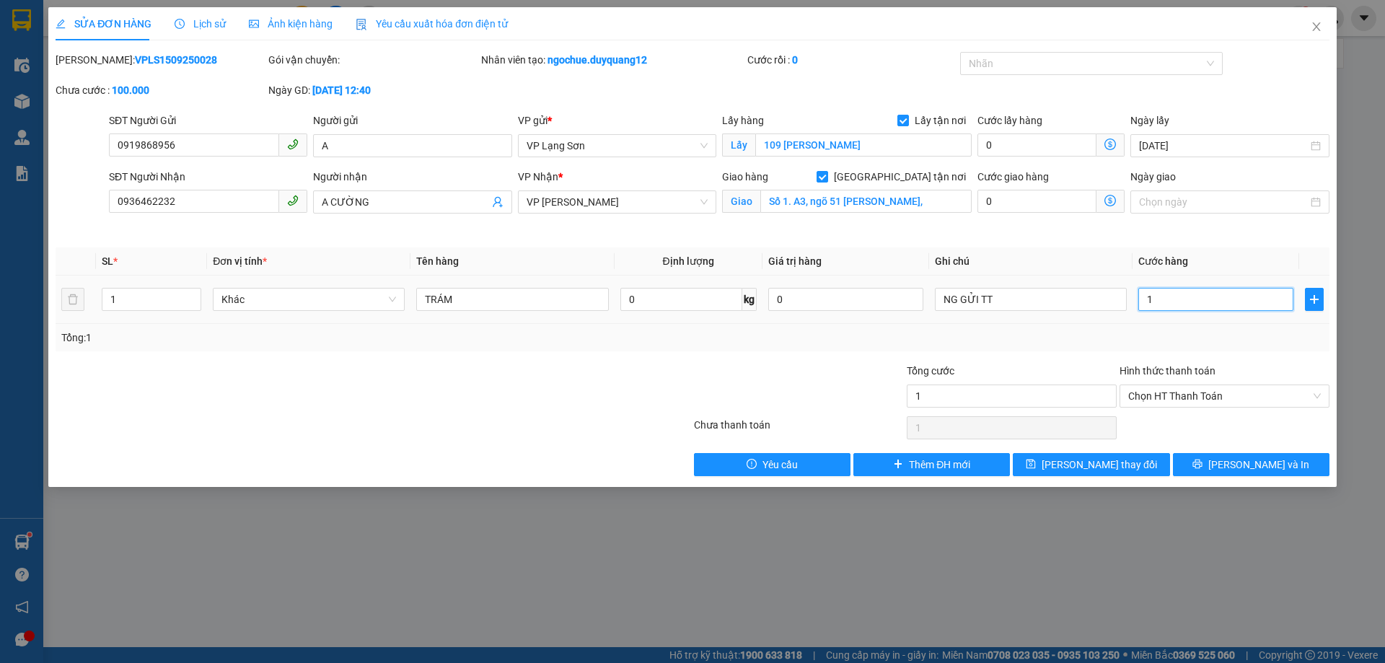
type input "15"
type input "150"
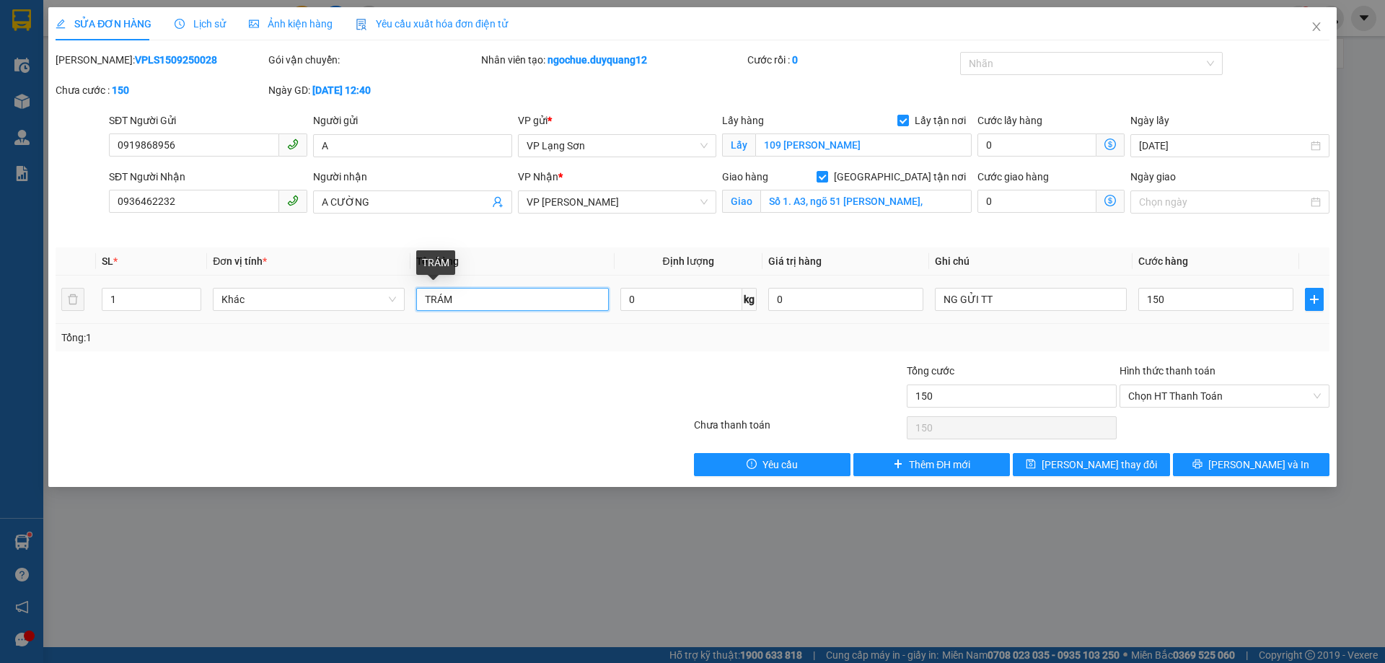
type input "150.000"
click at [490, 305] on input "TRÁM" at bounding box center [512, 299] width 192 height 23
drag, startPoint x: 488, startPoint y: 311, endPoint x: 462, endPoint y: 310, distance: 25.3
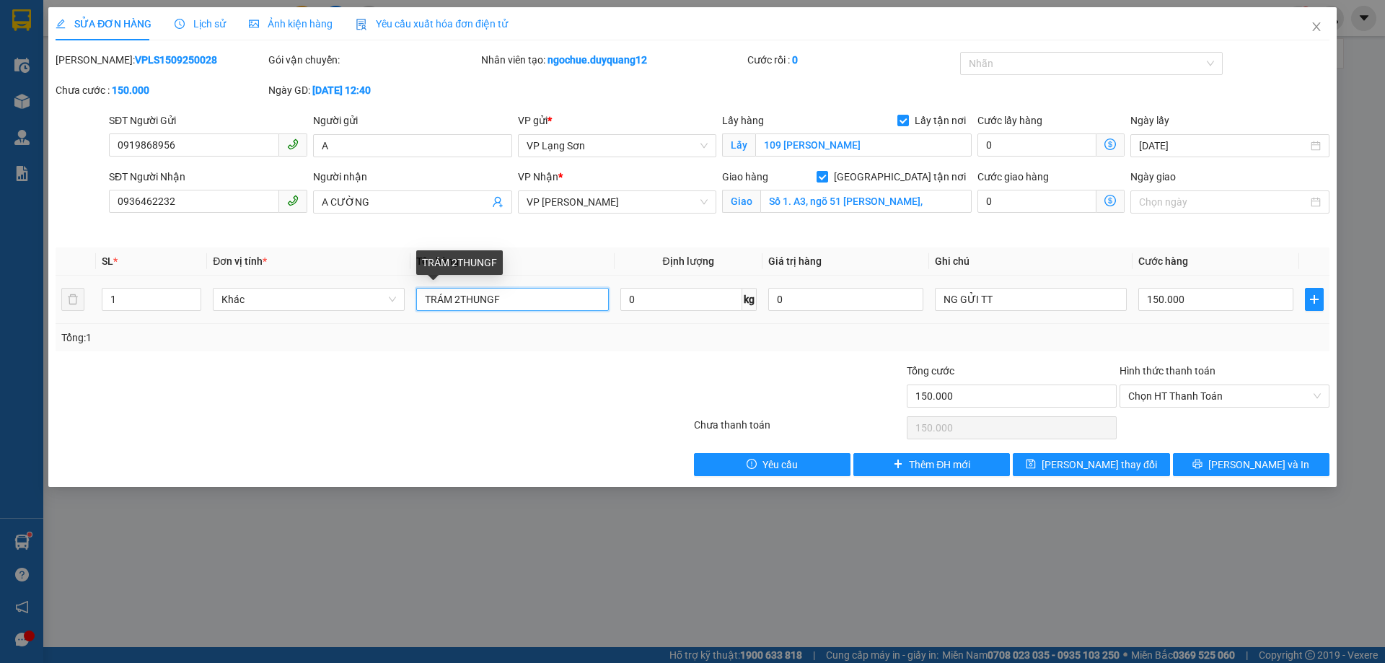
click at [462, 310] on input "TRÁM 2THUNGF" at bounding box center [512, 299] width 192 height 23
type input "TRÁM 2T"
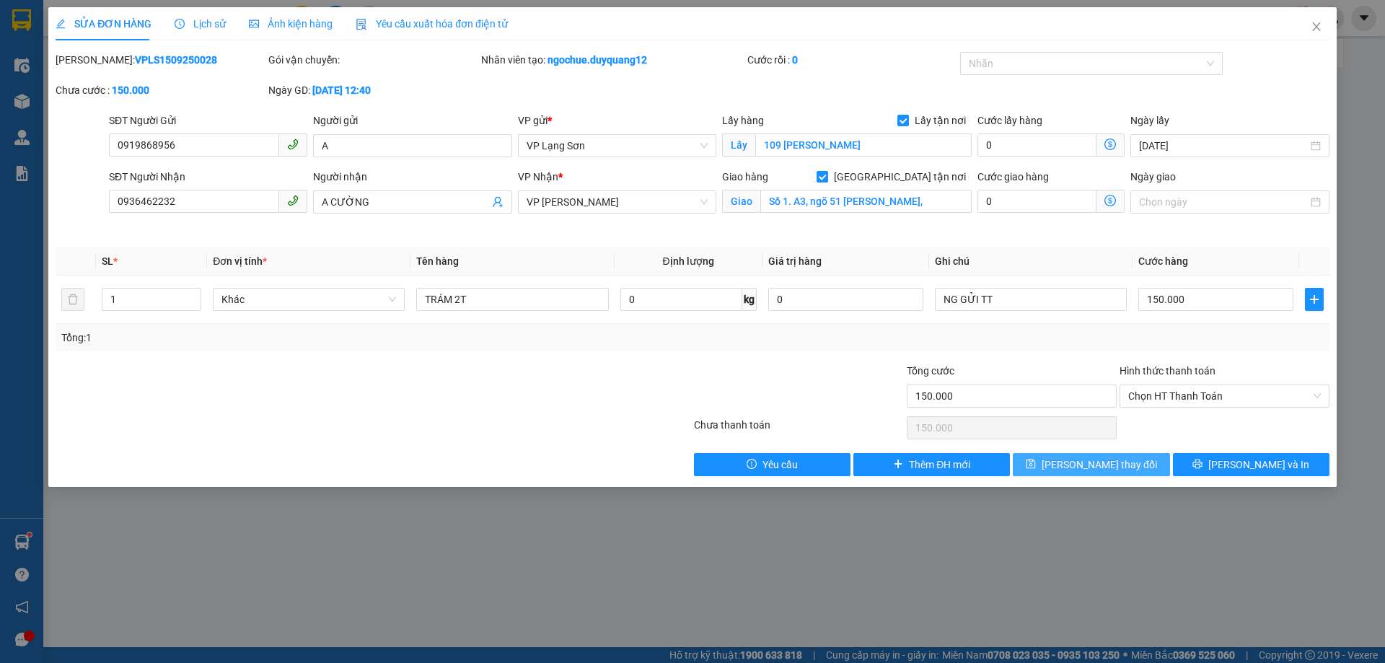
click at [1039, 467] on button "[PERSON_NAME] thay đổi" at bounding box center [1091, 464] width 156 height 23
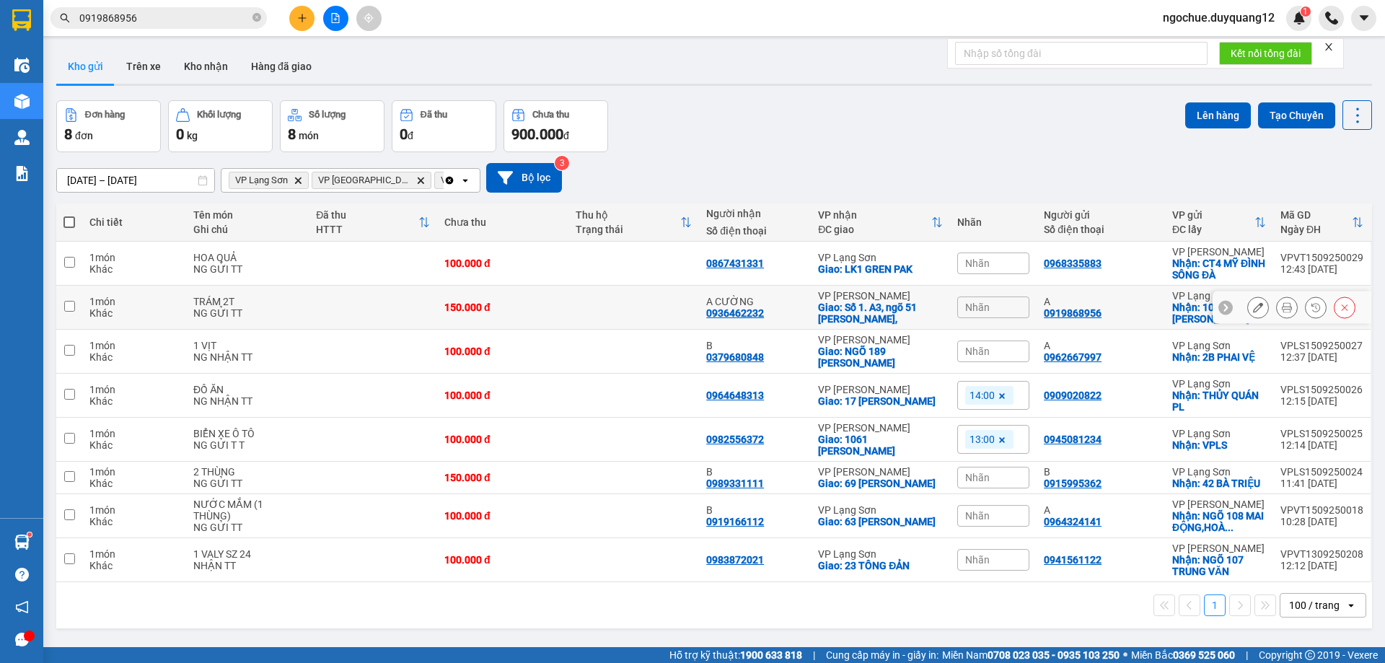
click at [1150, 306] on div "A" at bounding box center [1101, 302] width 114 height 12
checkbox input "true"
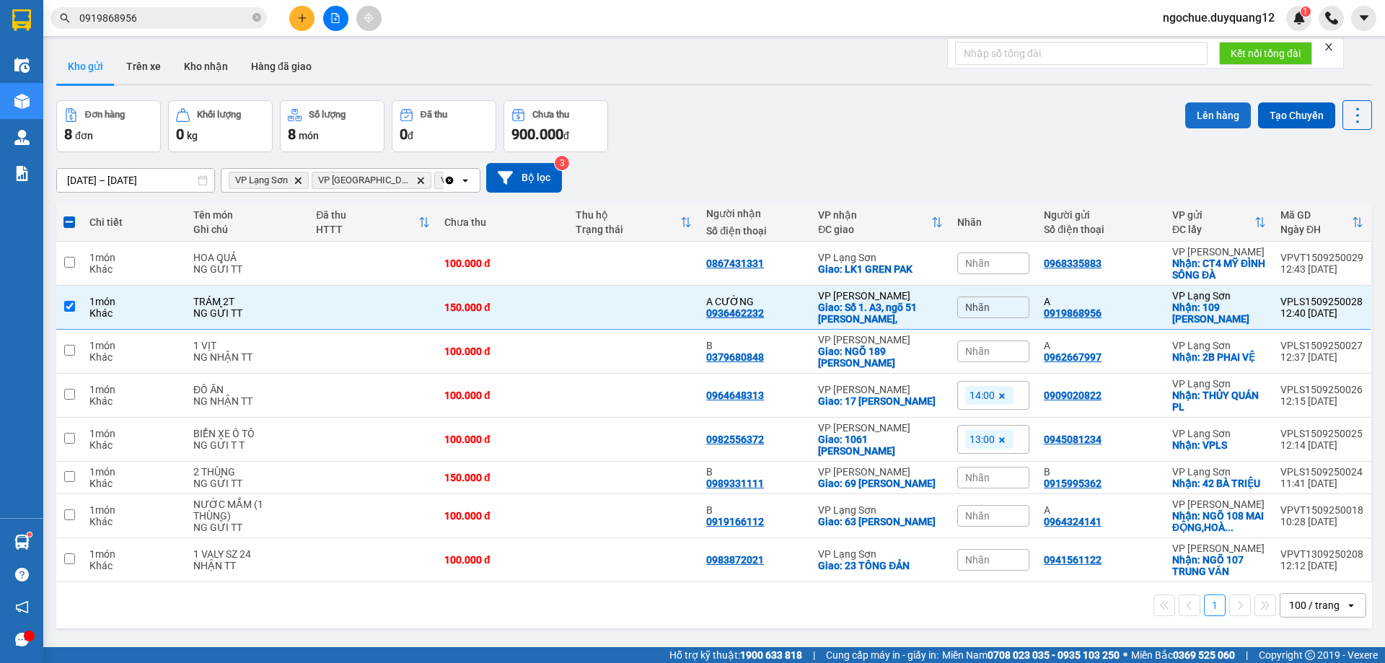
click at [1210, 110] on button "Lên hàng" at bounding box center [1218, 115] width 66 height 26
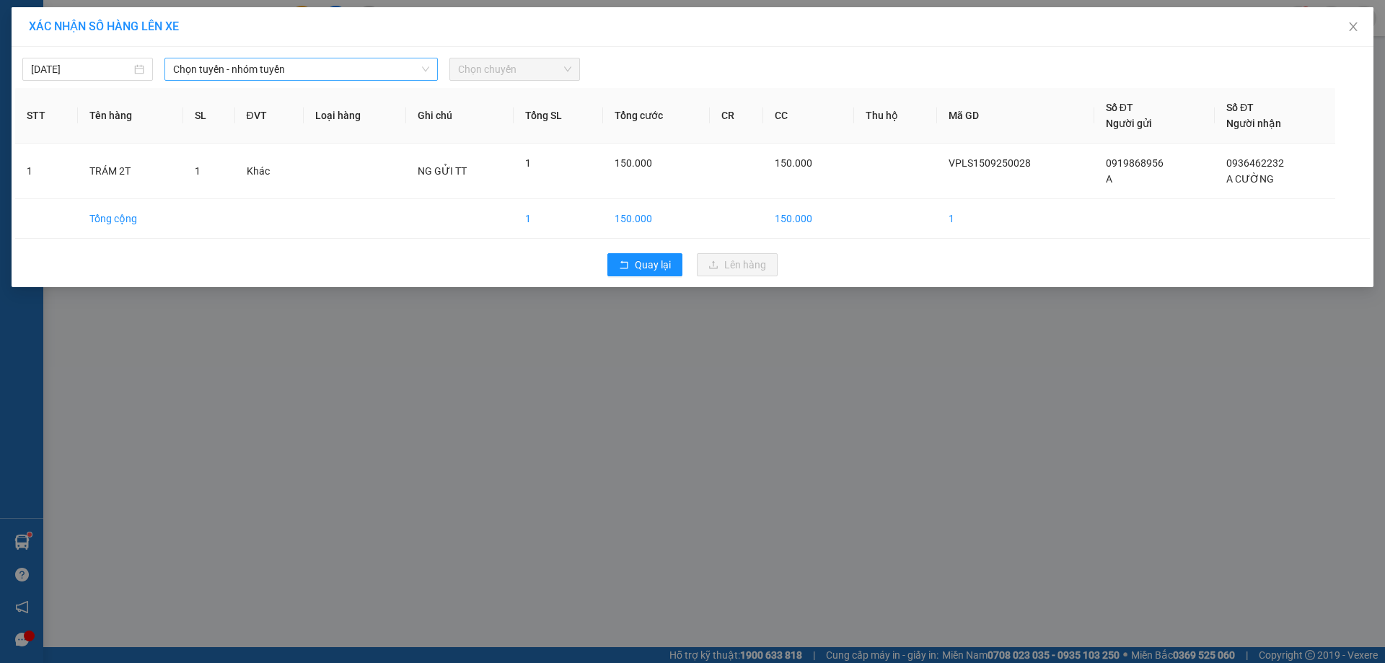
click at [195, 63] on span "Chọn tuyến - nhóm tuyến" at bounding box center [301, 69] width 256 height 22
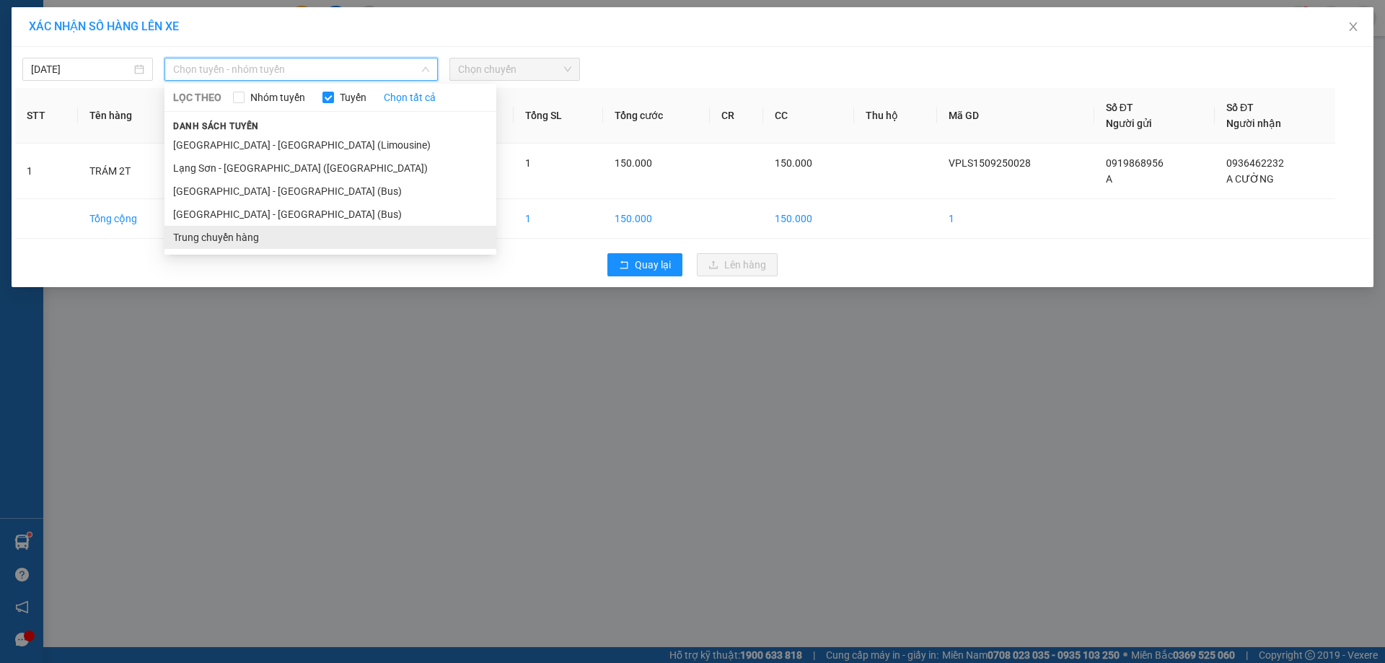
click at [222, 234] on li "Trung chuyển hàng" at bounding box center [330, 237] width 332 height 23
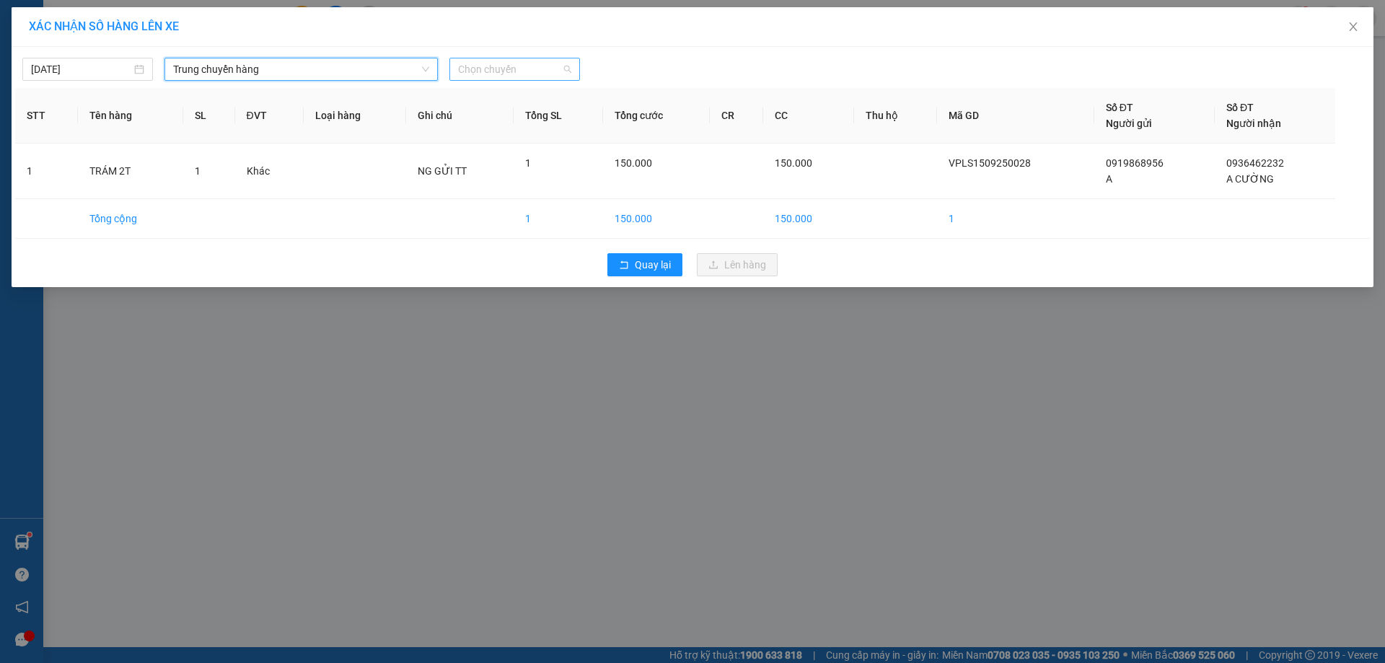
click at [456, 72] on div "Chọn chuyến" at bounding box center [514, 69] width 131 height 23
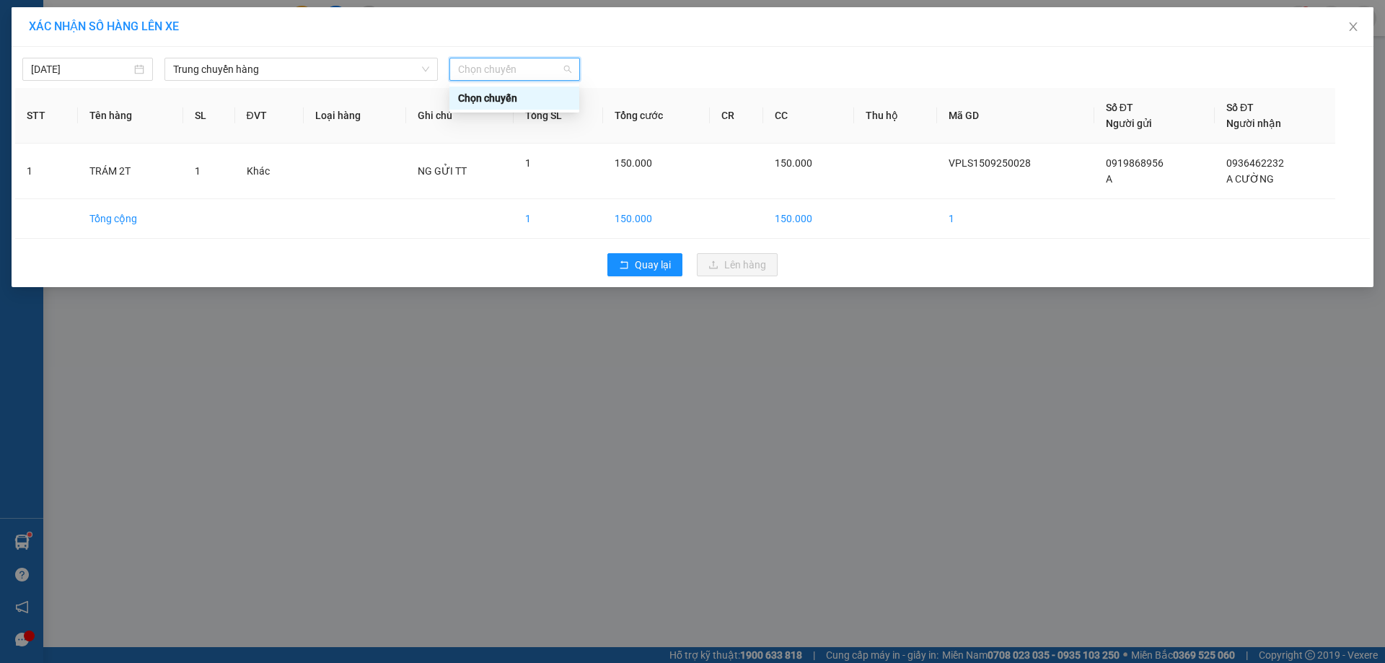
click at [541, 76] on span "Chọn chuyến" at bounding box center [514, 69] width 113 height 22
click at [367, 76] on span "Trung chuyển hàng" at bounding box center [301, 69] width 256 height 22
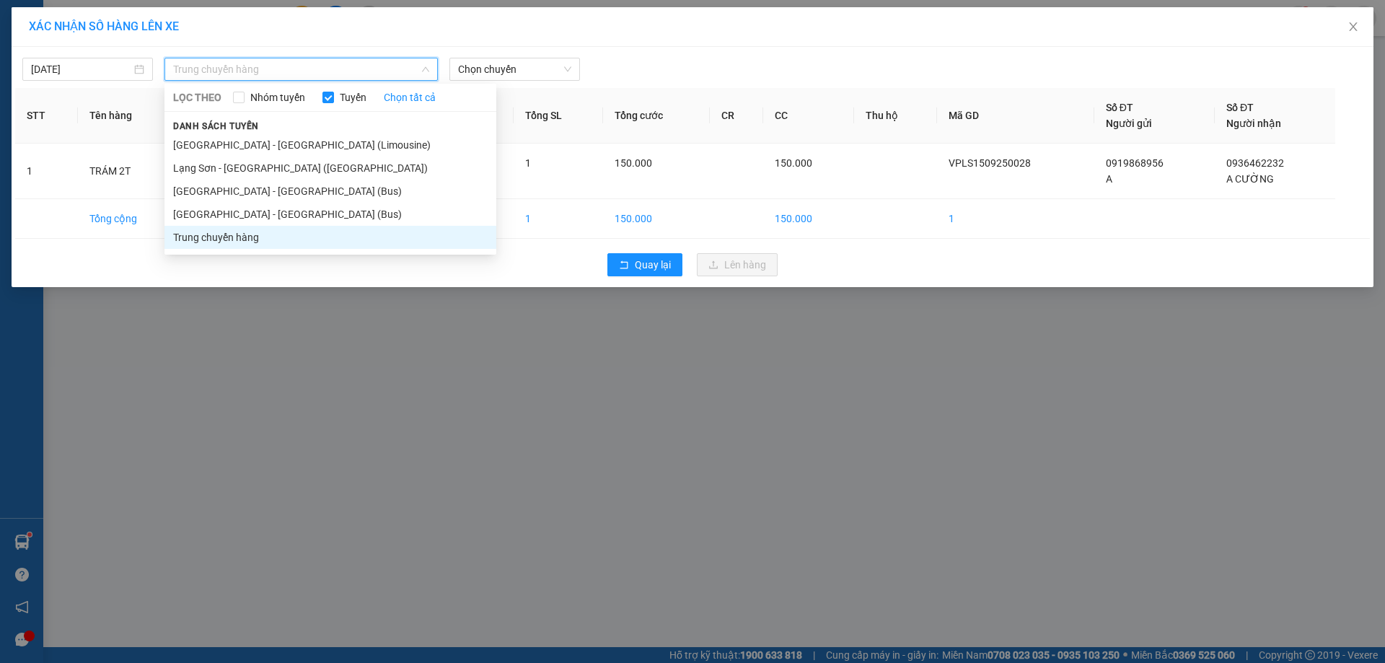
drag, startPoint x: 275, startPoint y: 210, endPoint x: 430, endPoint y: 75, distance: 205.5
click at [275, 211] on li "[GEOGRAPHIC_DATA] - [GEOGRAPHIC_DATA] (Bus)" at bounding box center [330, 214] width 332 height 23
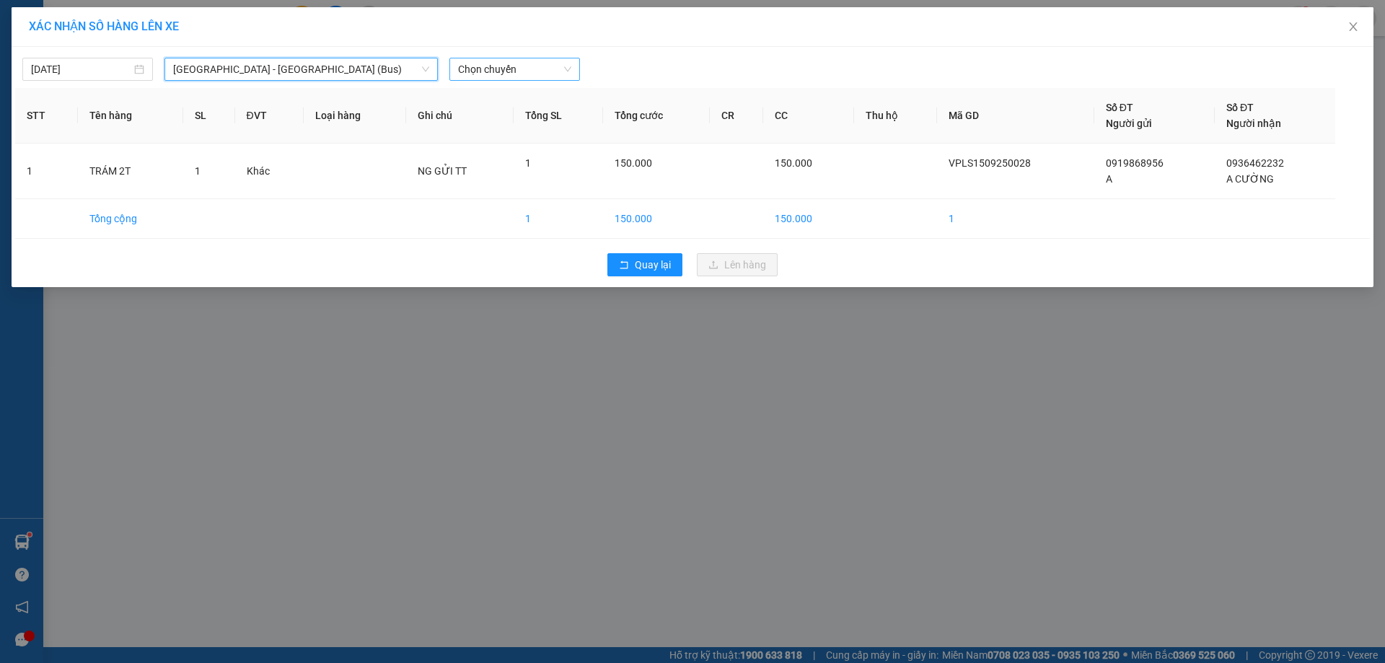
click at [495, 68] on span "Chọn chuyến" at bounding box center [514, 69] width 113 height 22
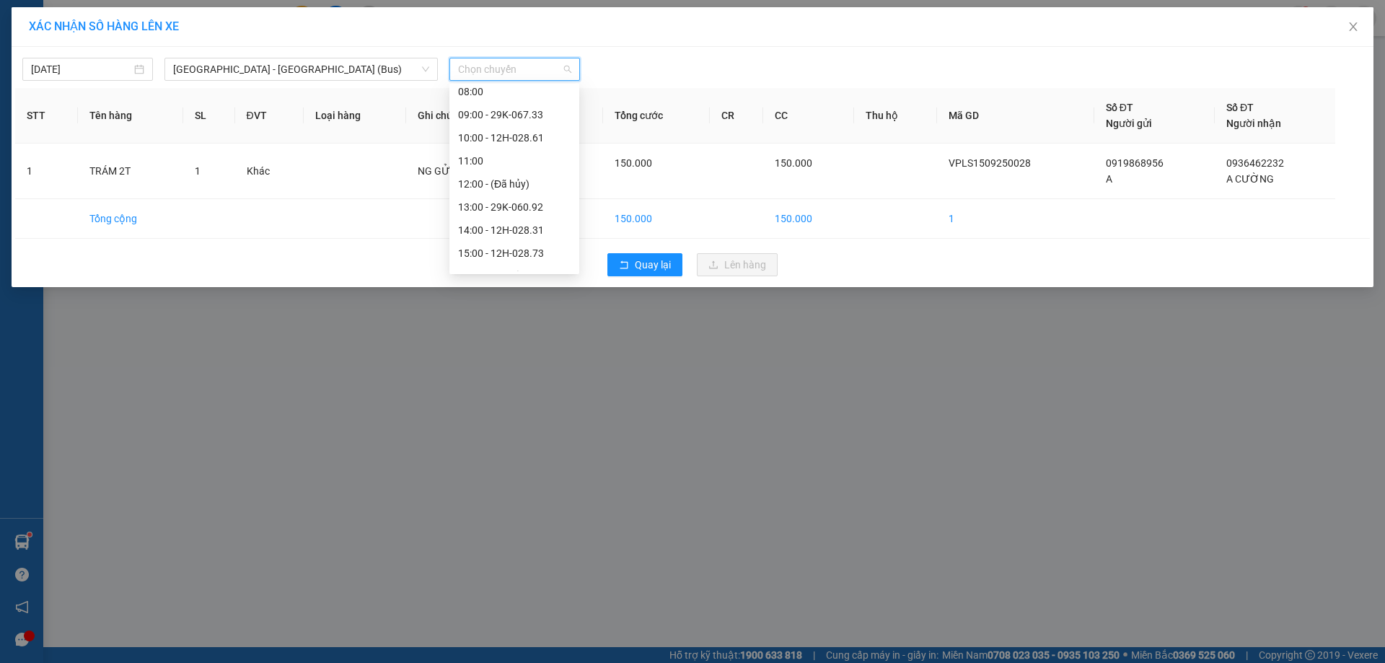
scroll to position [131, 0]
click at [534, 128] on div "10:00 - 12H-028.61" at bounding box center [514, 129] width 113 height 16
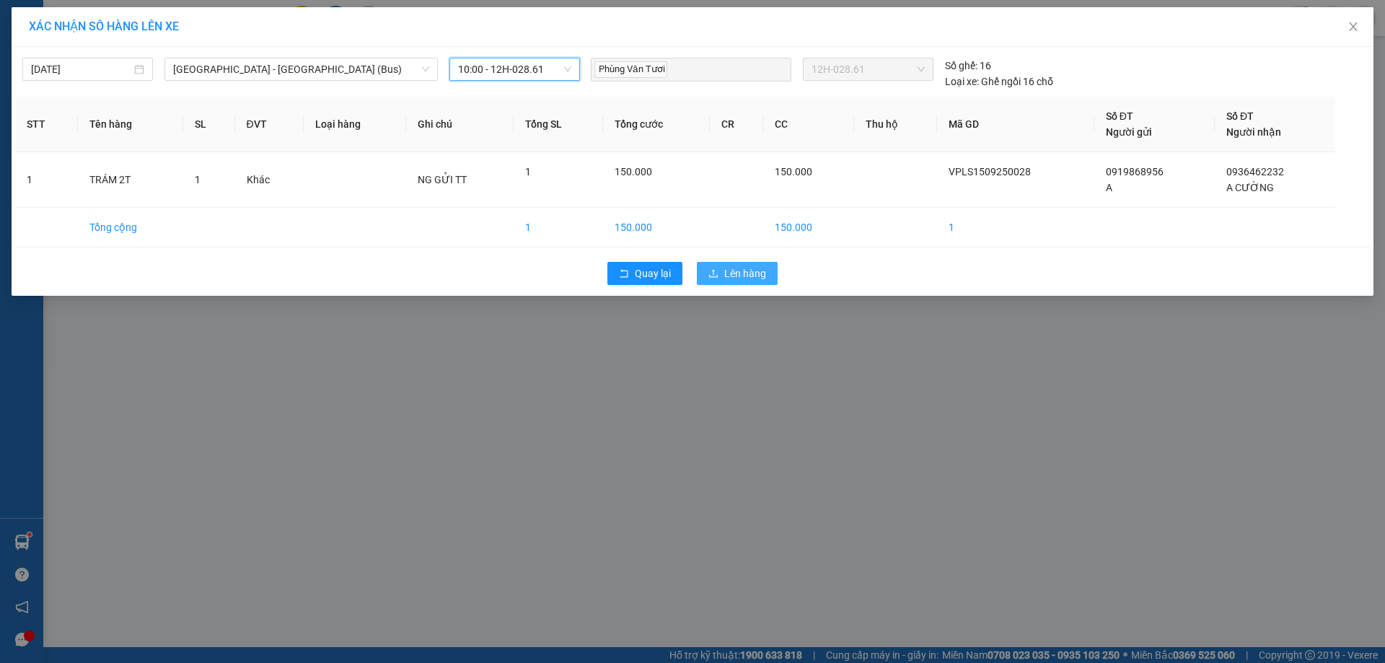
click at [742, 270] on span "Lên hàng" at bounding box center [745, 273] width 42 height 16
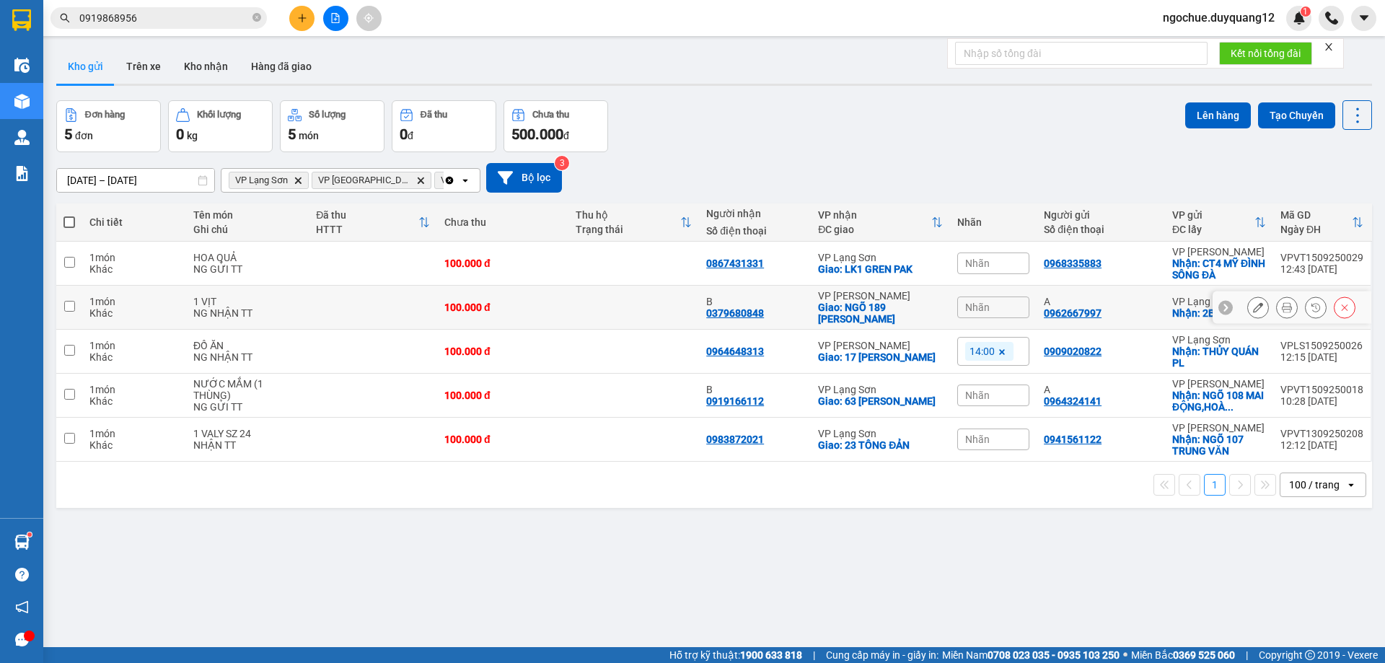
click at [1003, 303] on div "Nhãn" at bounding box center [993, 307] width 72 height 22
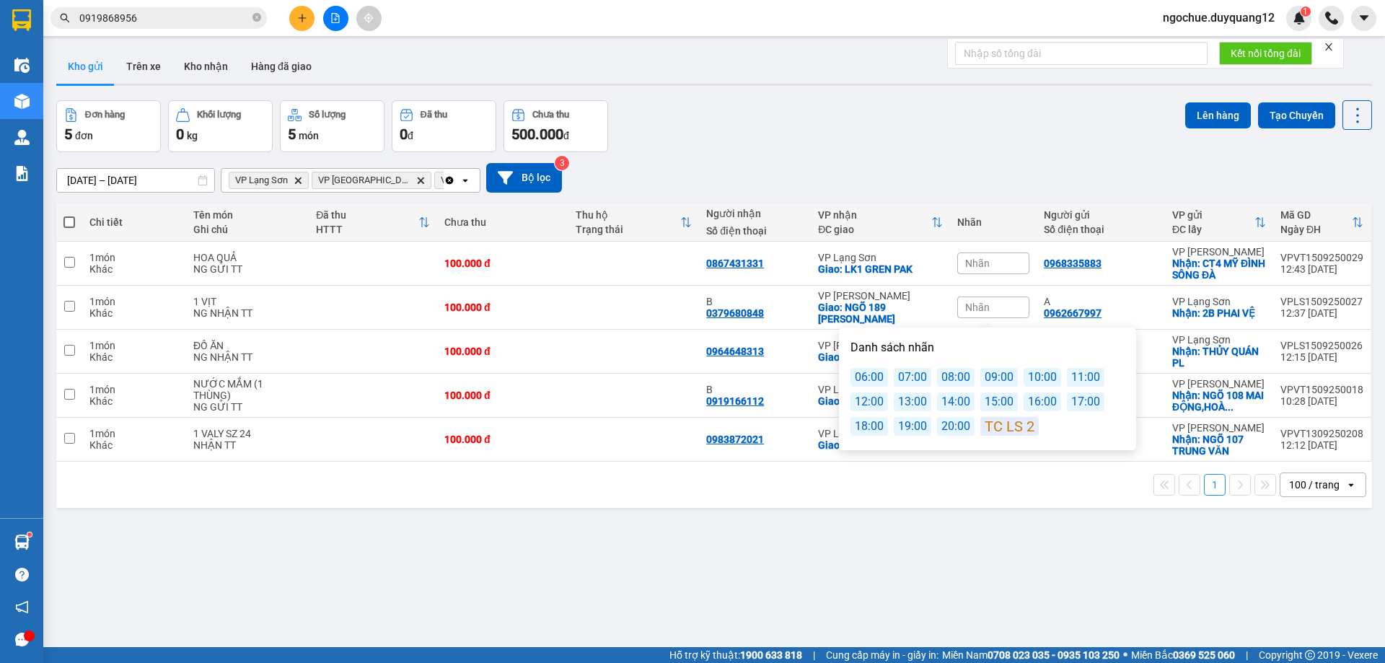
click at [909, 400] on div "13:00" at bounding box center [913, 401] width 38 height 19
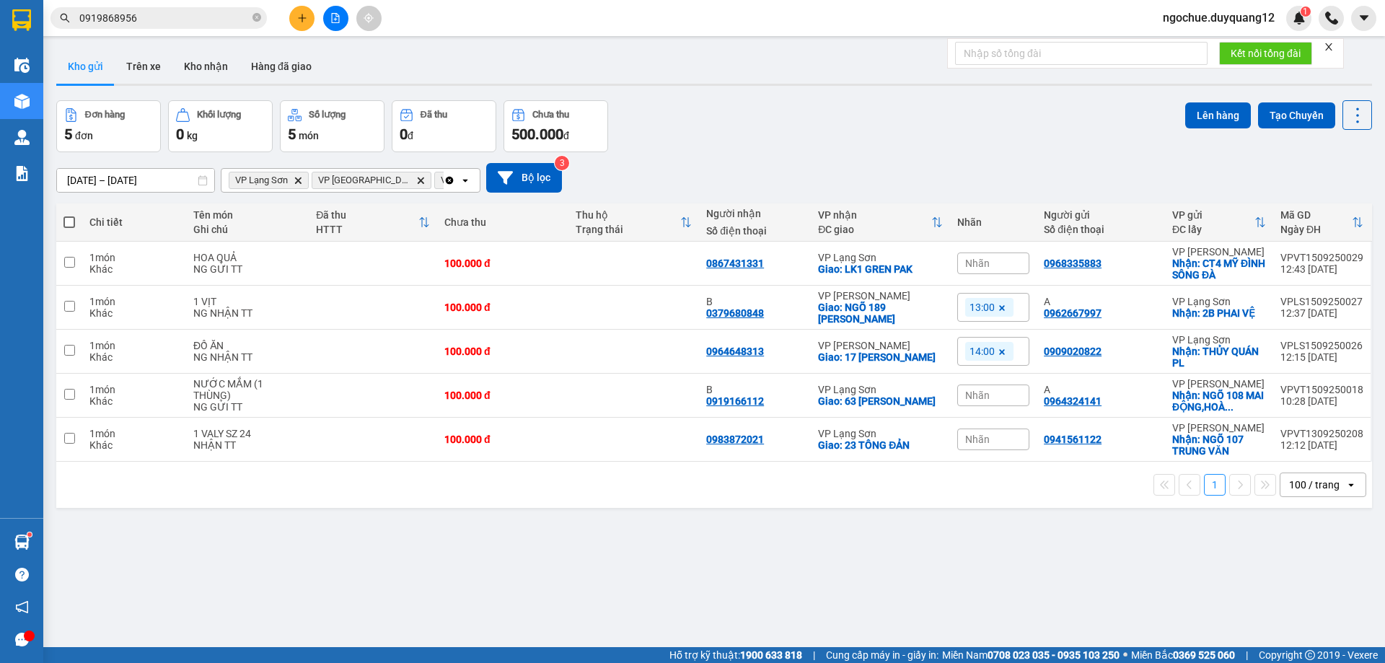
click at [1036, 175] on div "[DATE] – [DATE] Press the down arrow key to interact with the calendar and sele…" at bounding box center [713, 178] width 1315 height 30
click at [1136, 309] on div "A 0962667997" at bounding box center [1101, 307] width 114 height 23
checkbox input "true"
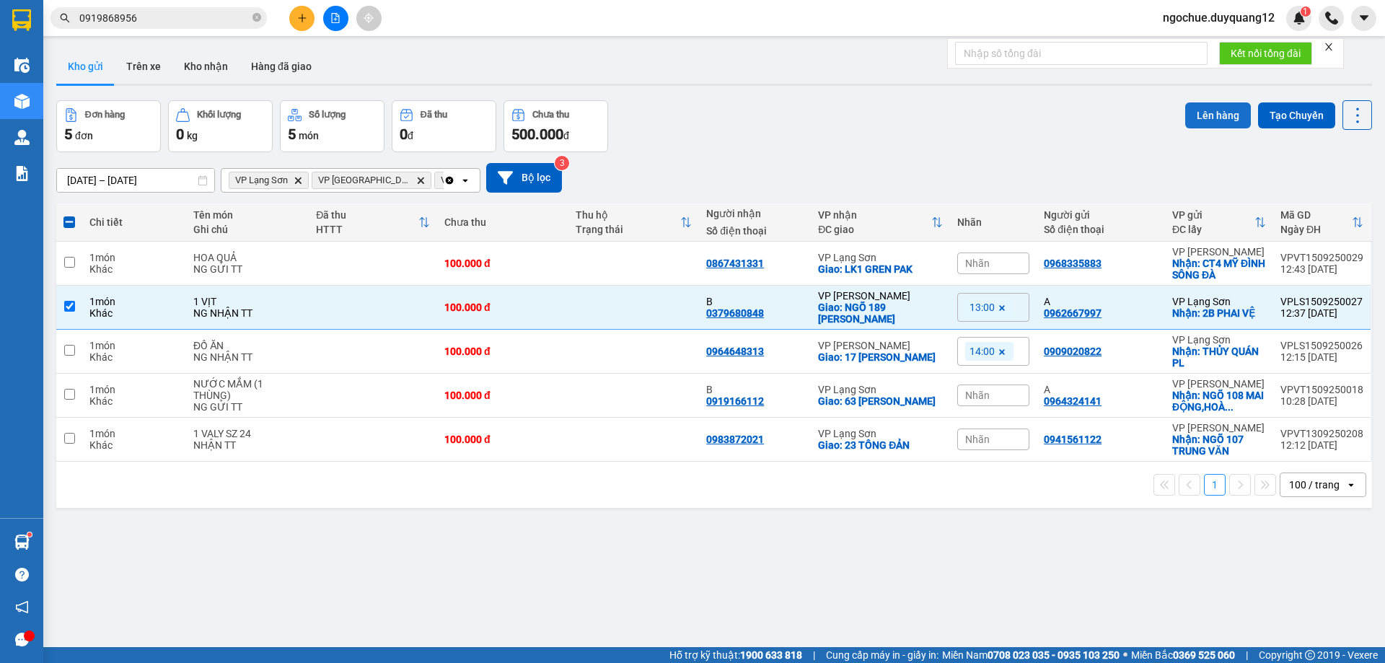
click at [1198, 113] on button "Lên hàng" at bounding box center [1218, 115] width 66 height 26
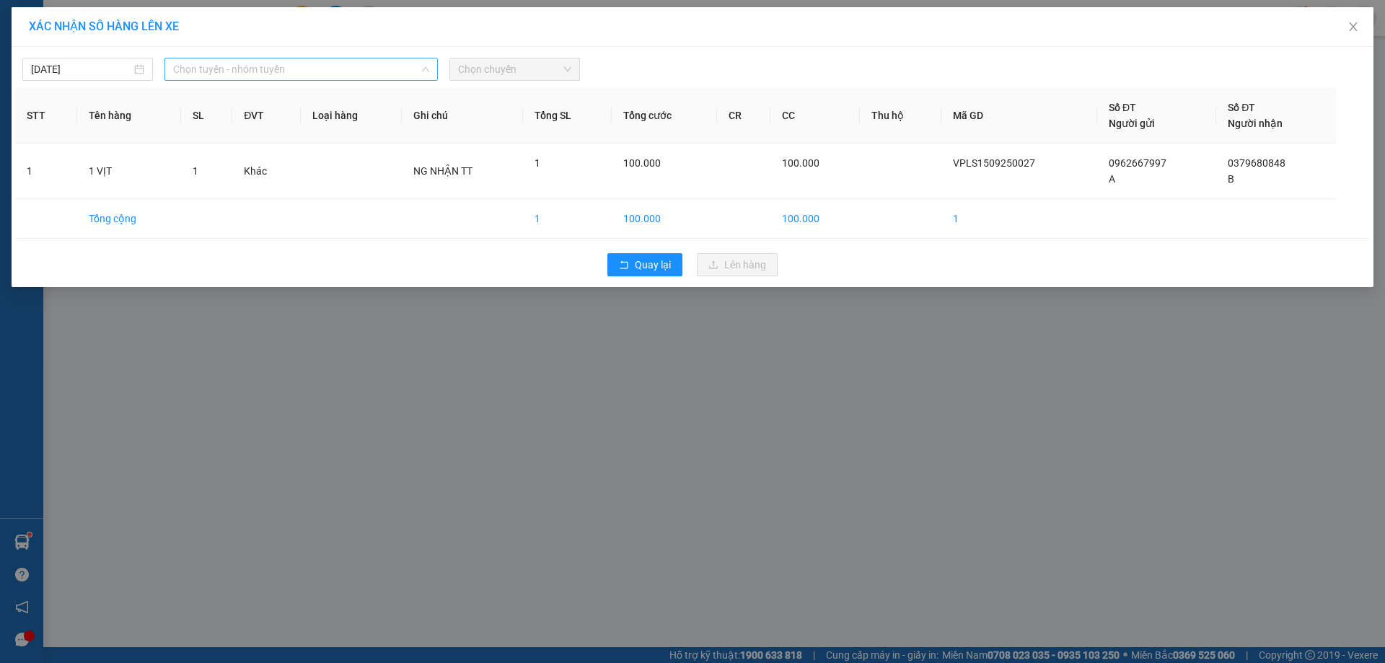
click at [200, 79] on div "Chọn tuyến - nhóm tuyến" at bounding box center [300, 69] width 273 height 23
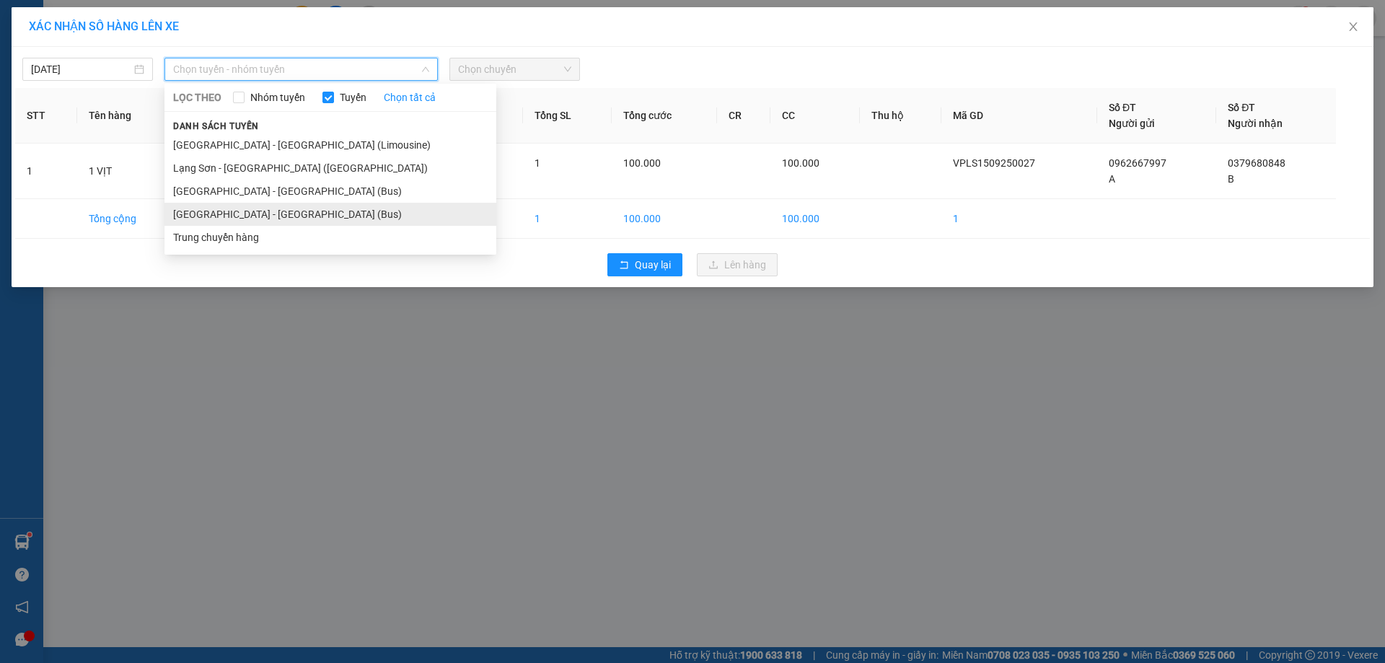
click at [211, 210] on li "[GEOGRAPHIC_DATA] - [GEOGRAPHIC_DATA] (Bus)" at bounding box center [330, 214] width 332 height 23
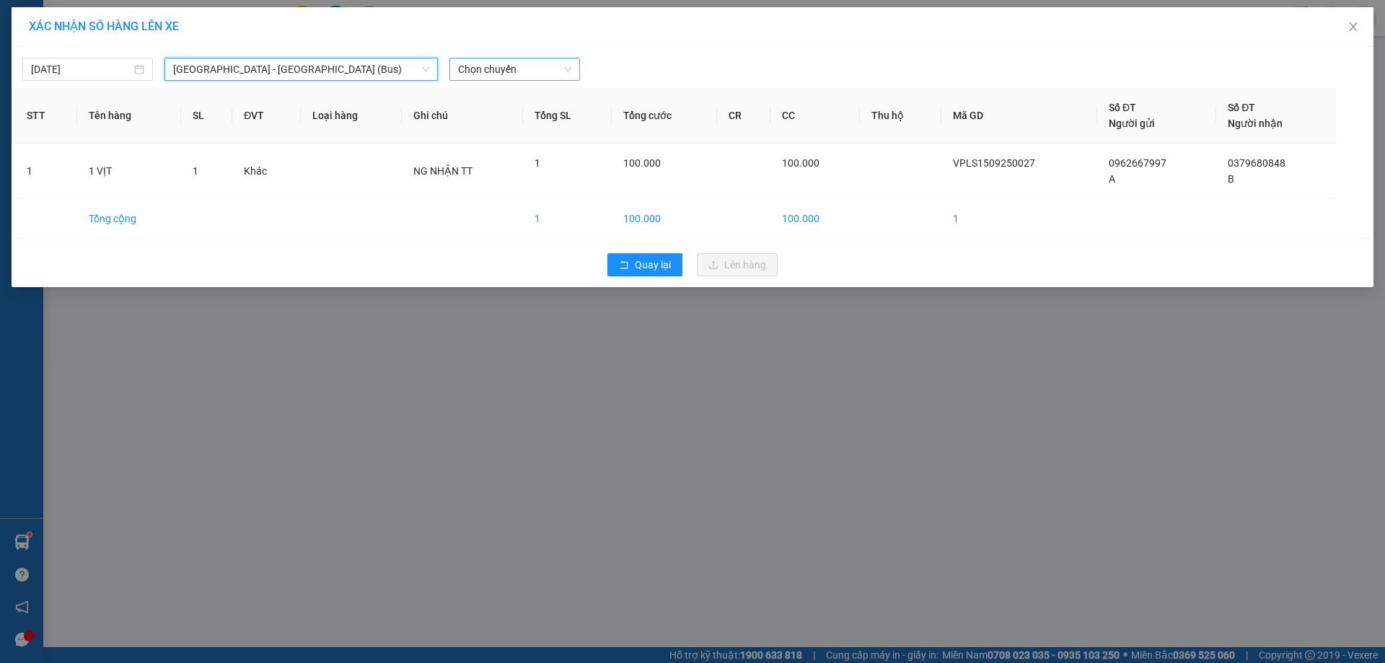
click at [500, 64] on span "Chọn chuyến" at bounding box center [514, 69] width 113 height 22
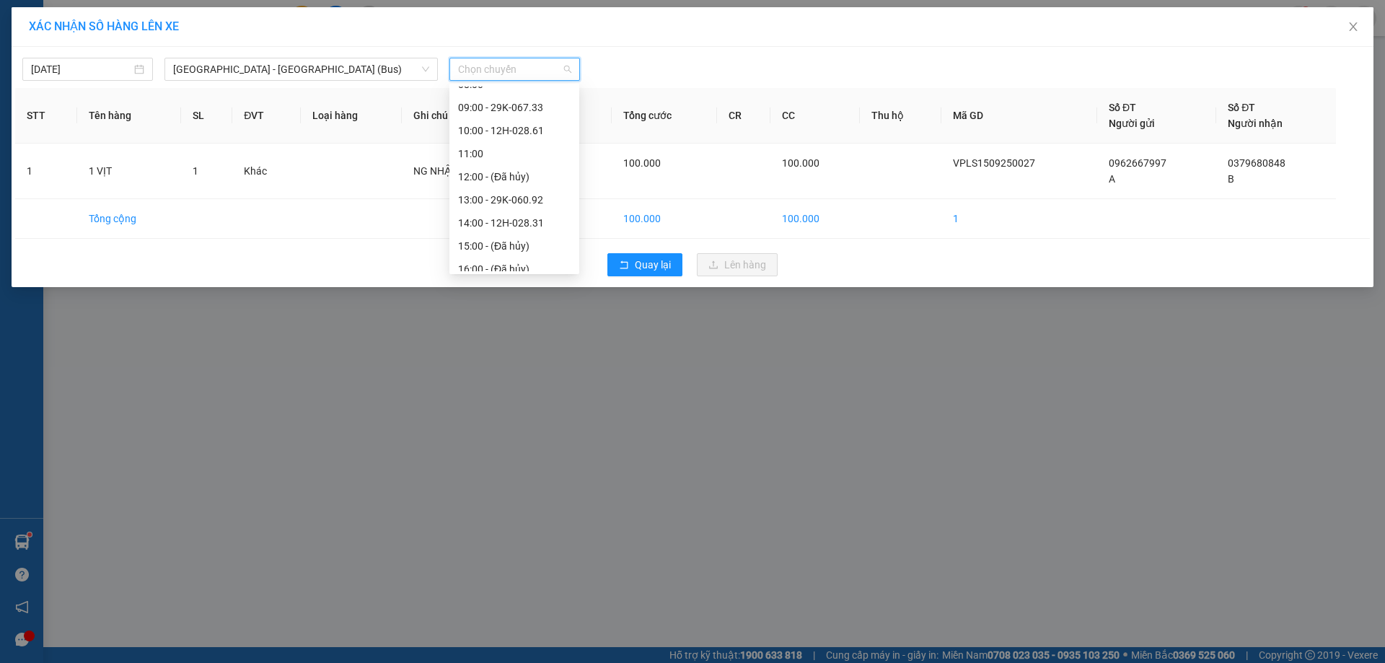
scroll to position [144, 0]
click at [544, 188] on div "13:00 - 29K-060.92" at bounding box center [514, 185] width 113 height 16
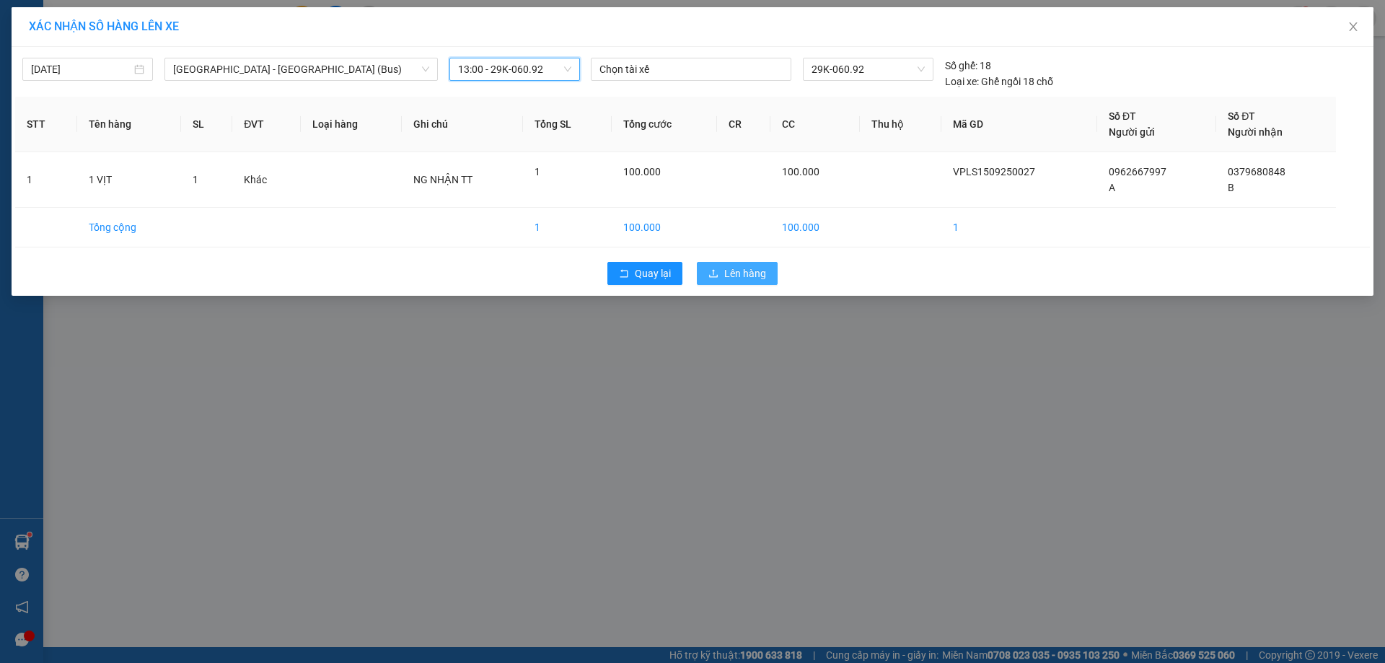
click at [718, 275] on icon "upload" at bounding box center [713, 273] width 9 height 8
